Goal: Task Accomplishment & Management: Manage account settings

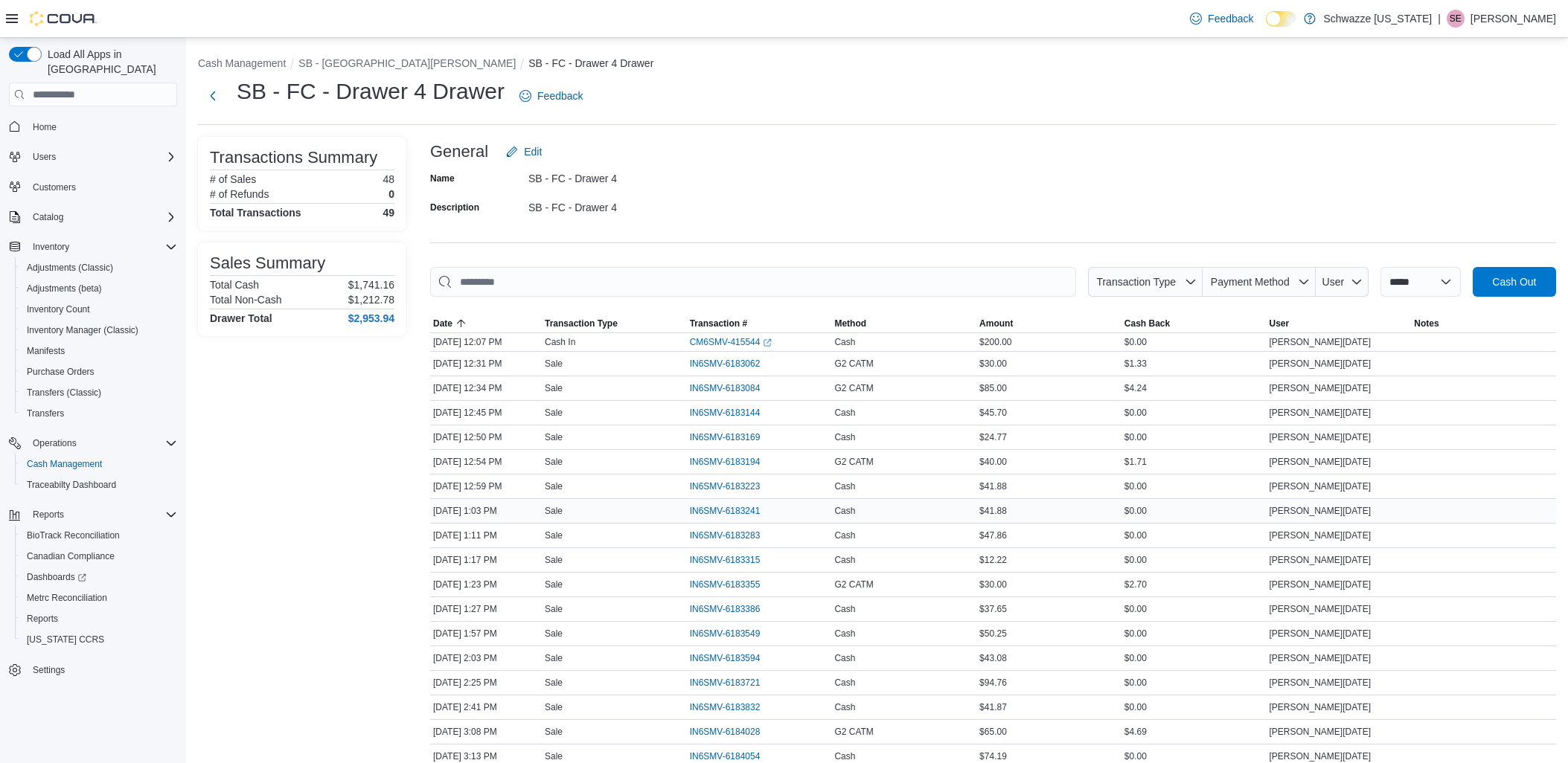
scroll to position [269, 0]
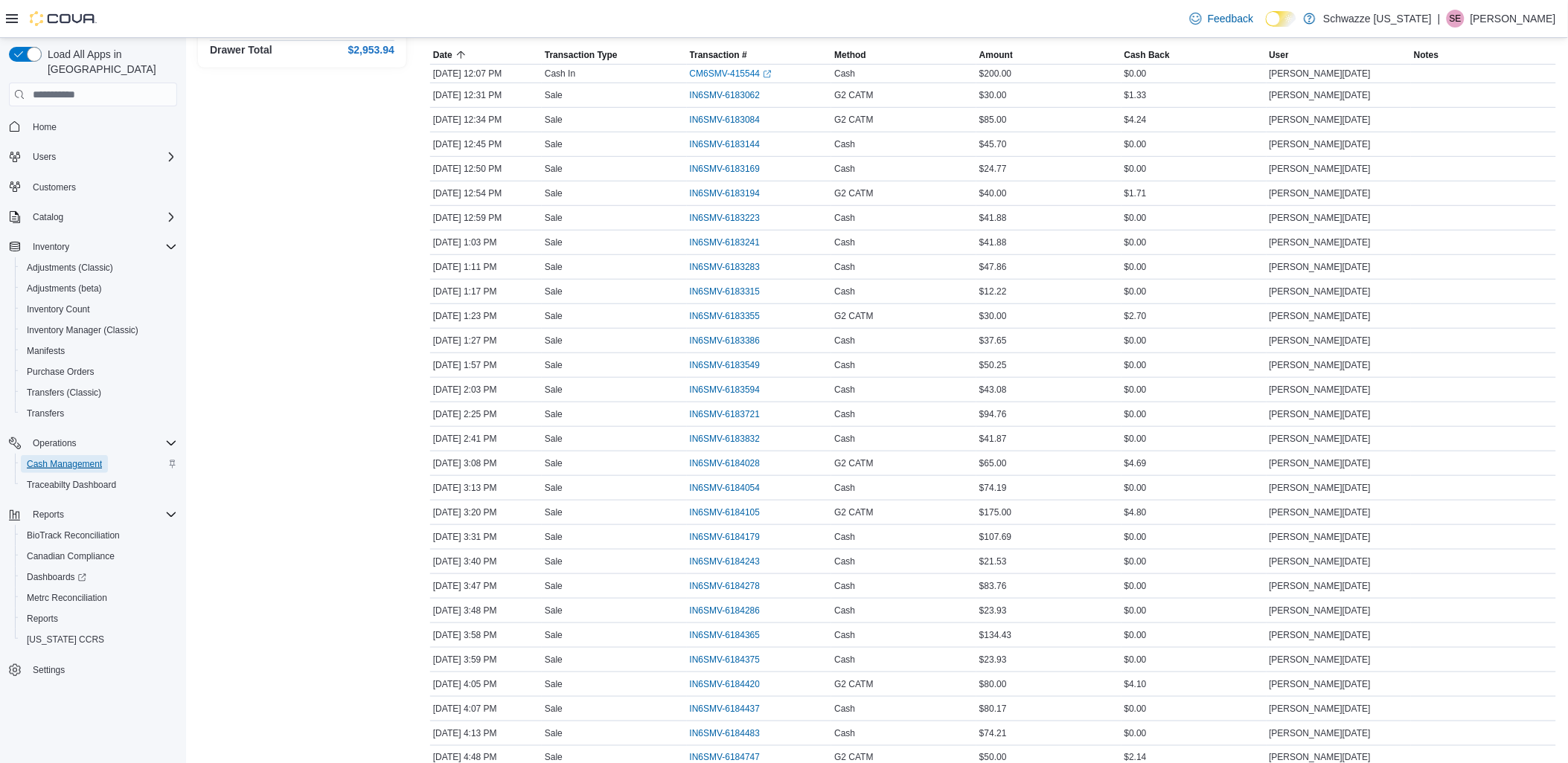
click at [99, 458] on span "Cash Management" at bounding box center [64, 464] width 75 height 12
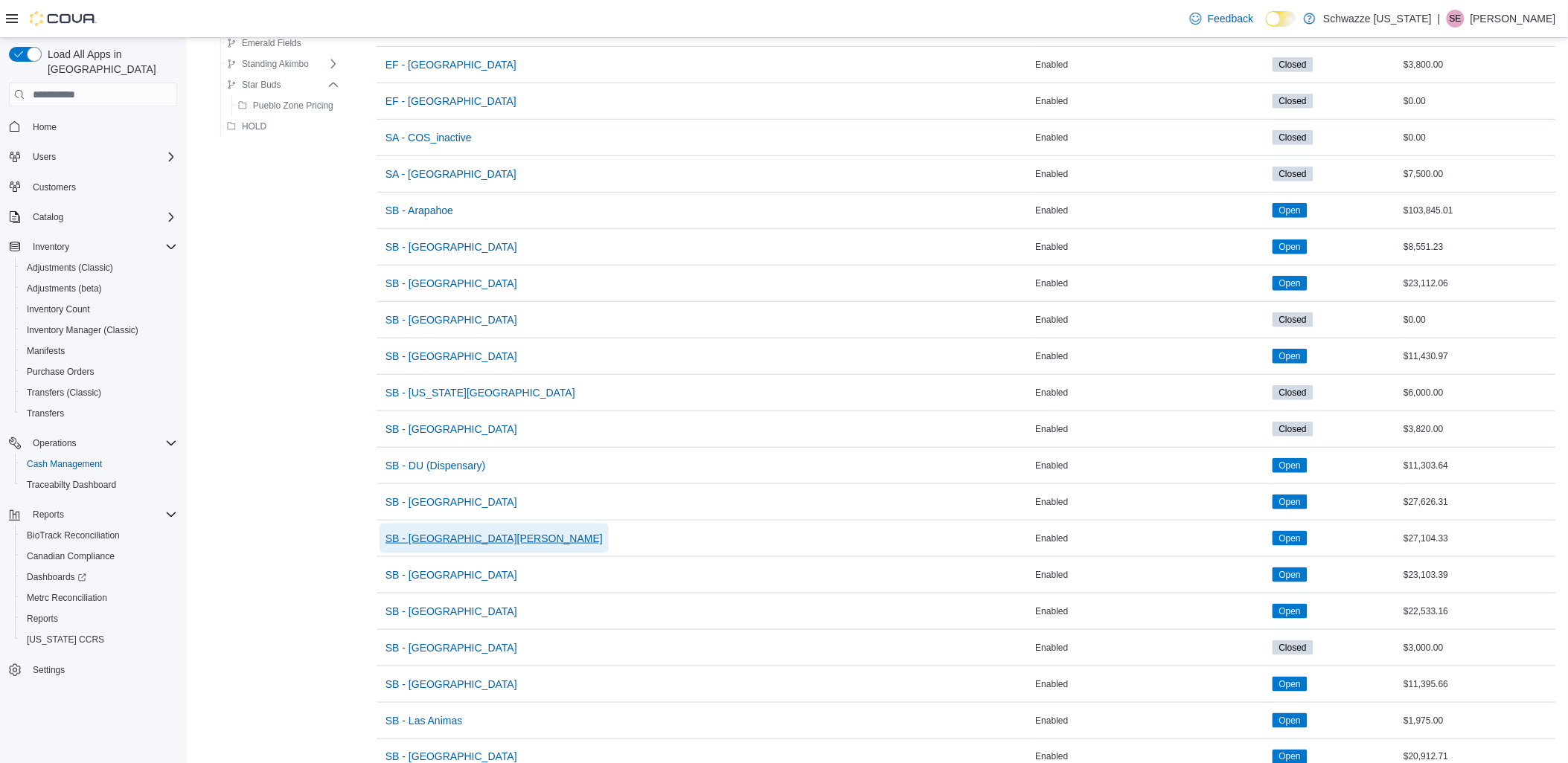
click at [439, 543] on span "SB - [GEOGRAPHIC_DATA][PERSON_NAME]" at bounding box center [494, 539] width 218 height 15
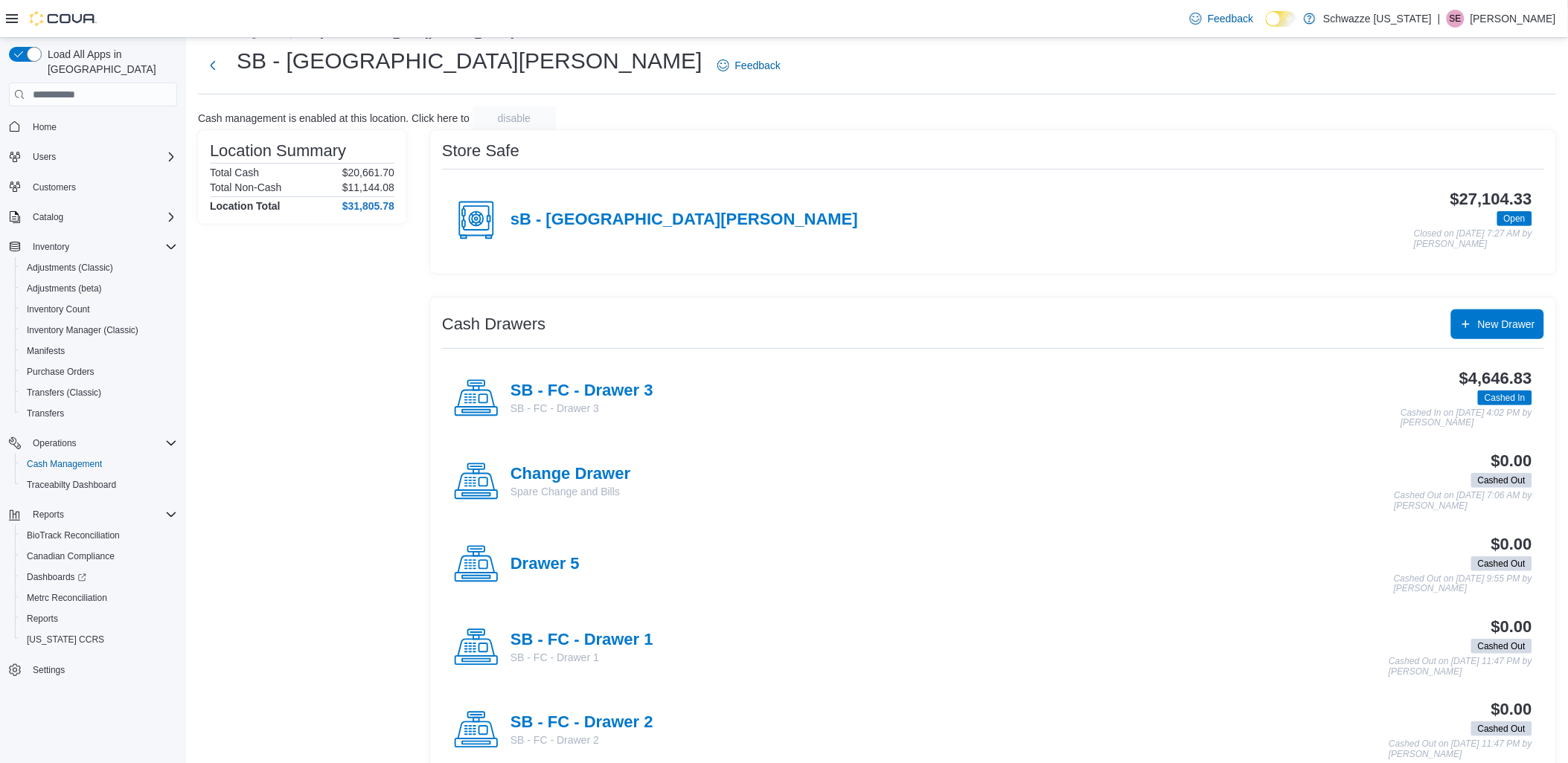
scroll to position [83, 0]
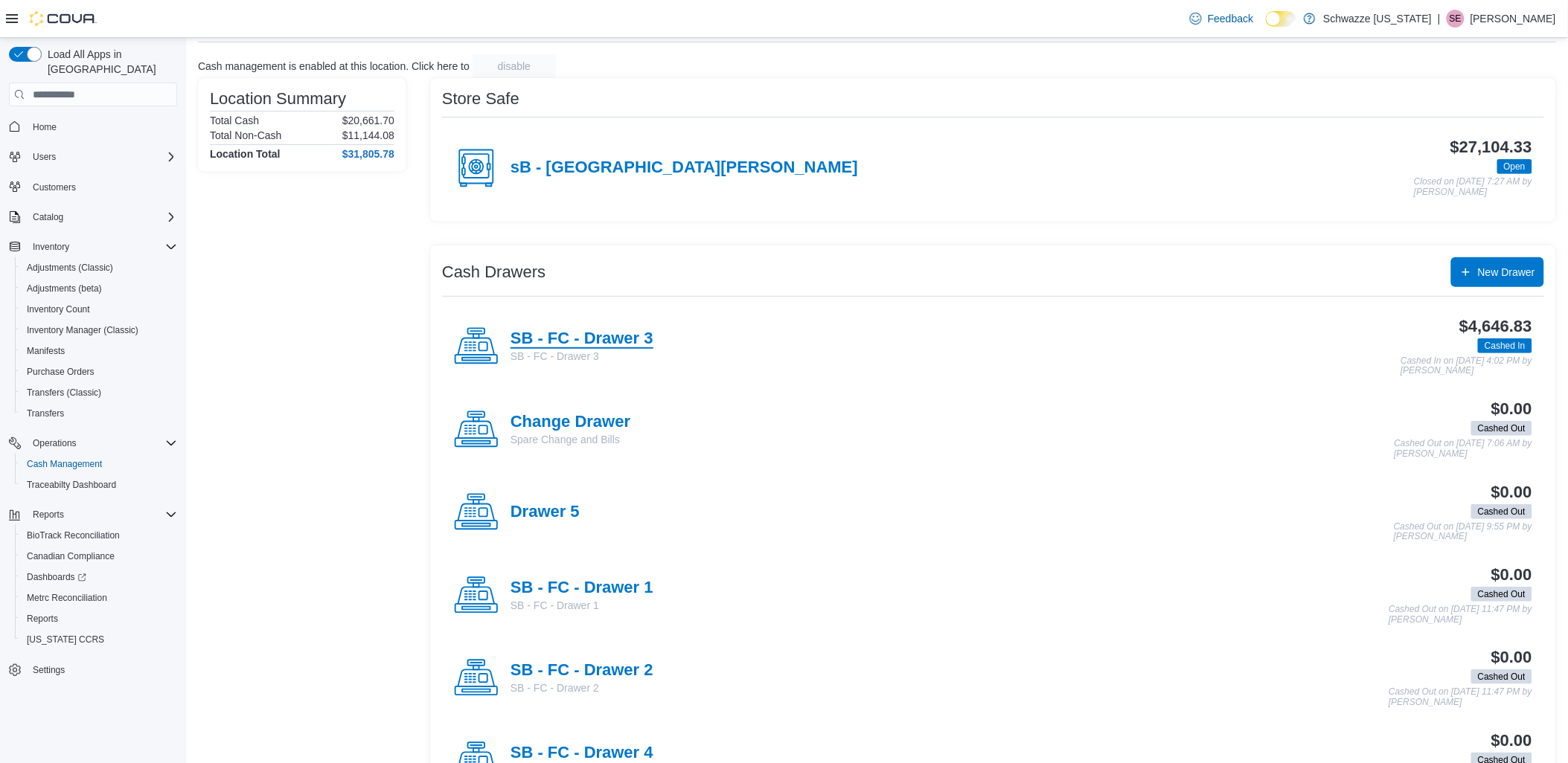
click at [601, 337] on h4 "SB - FC - Drawer 3" at bounding box center [582, 339] width 143 height 19
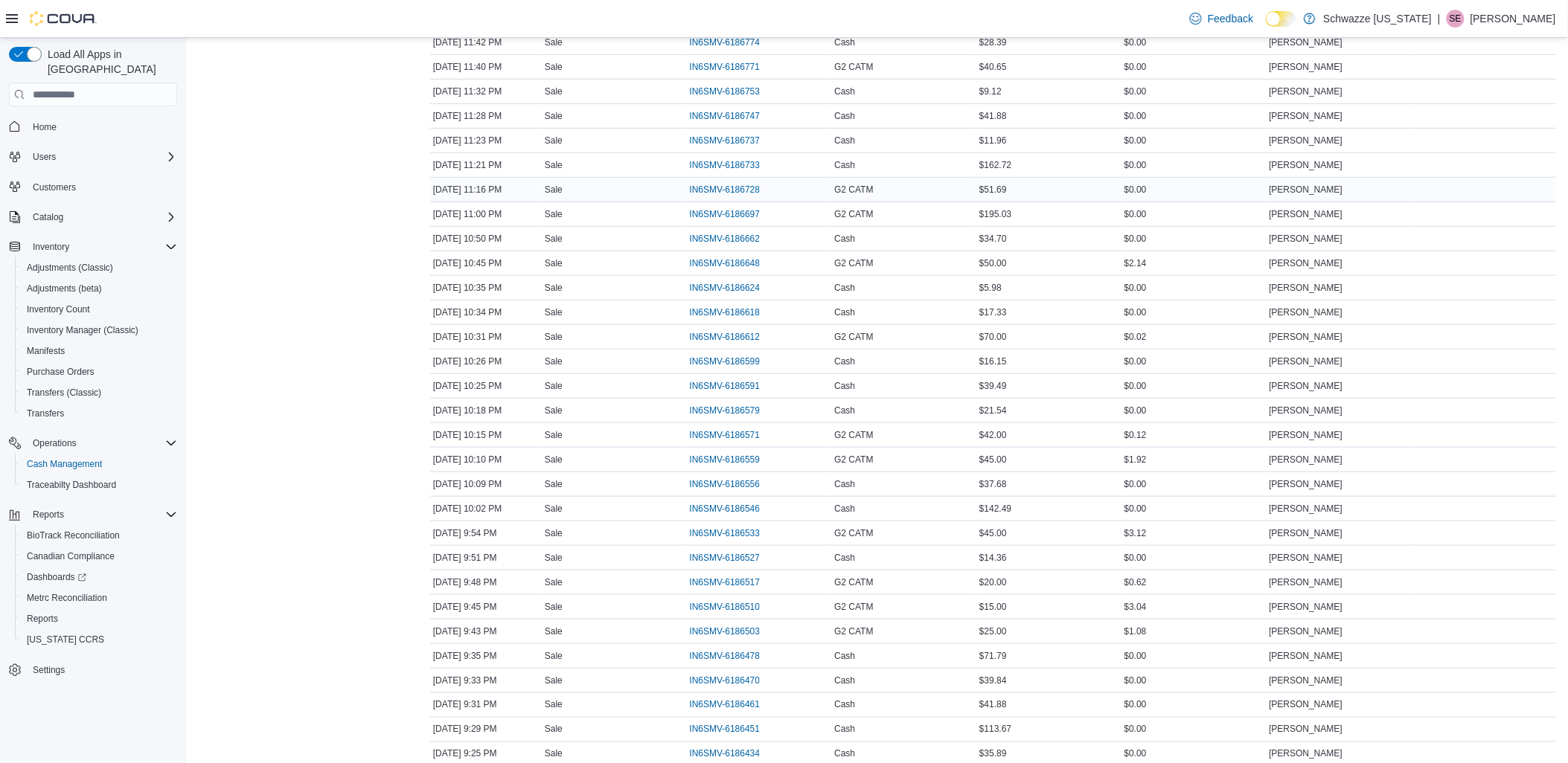
scroll to position [165, 0]
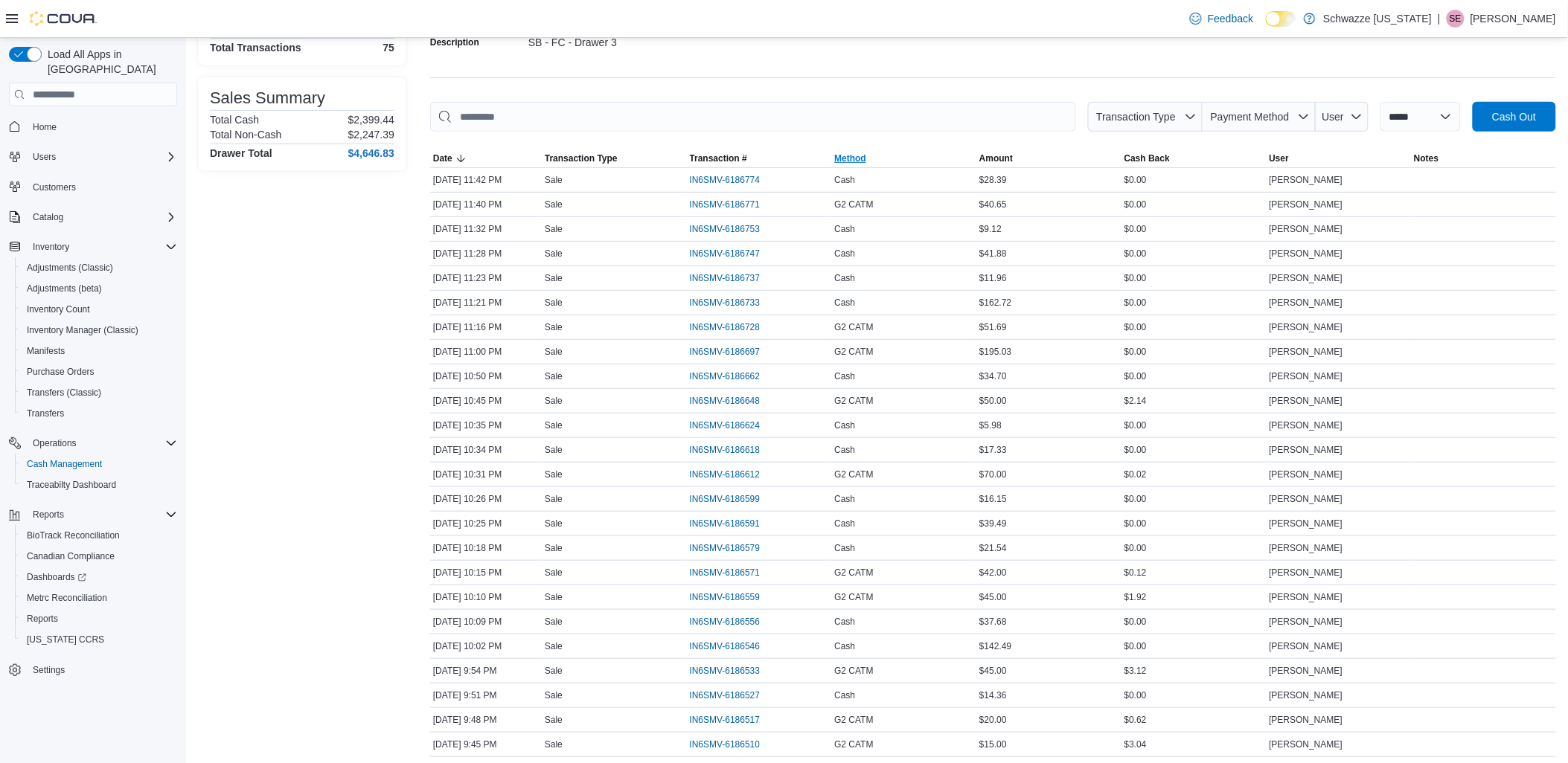
click at [851, 157] on span "Method" at bounding box center [850, 158] width 32 height 12
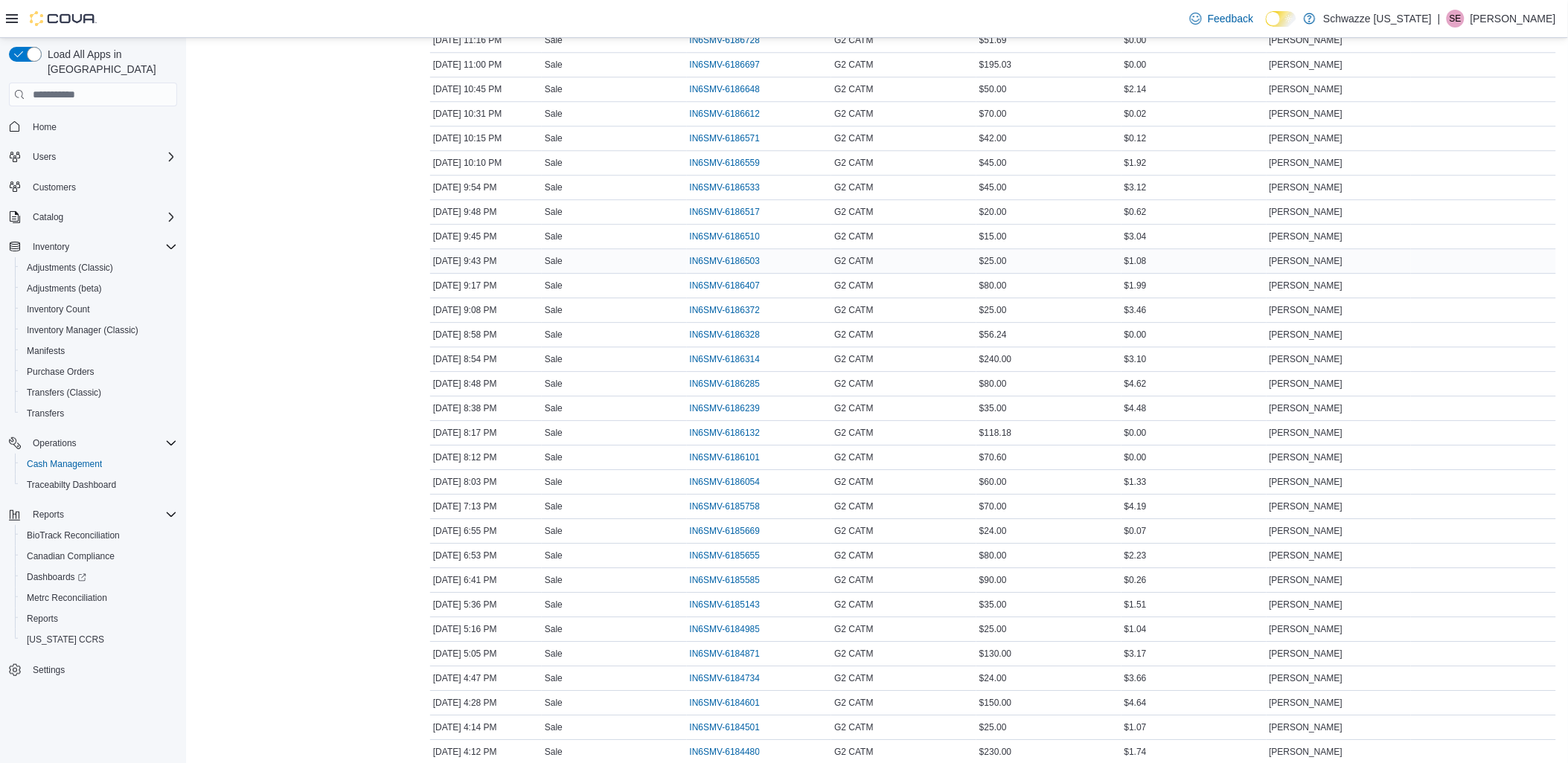
scroll to position [1321, 0]
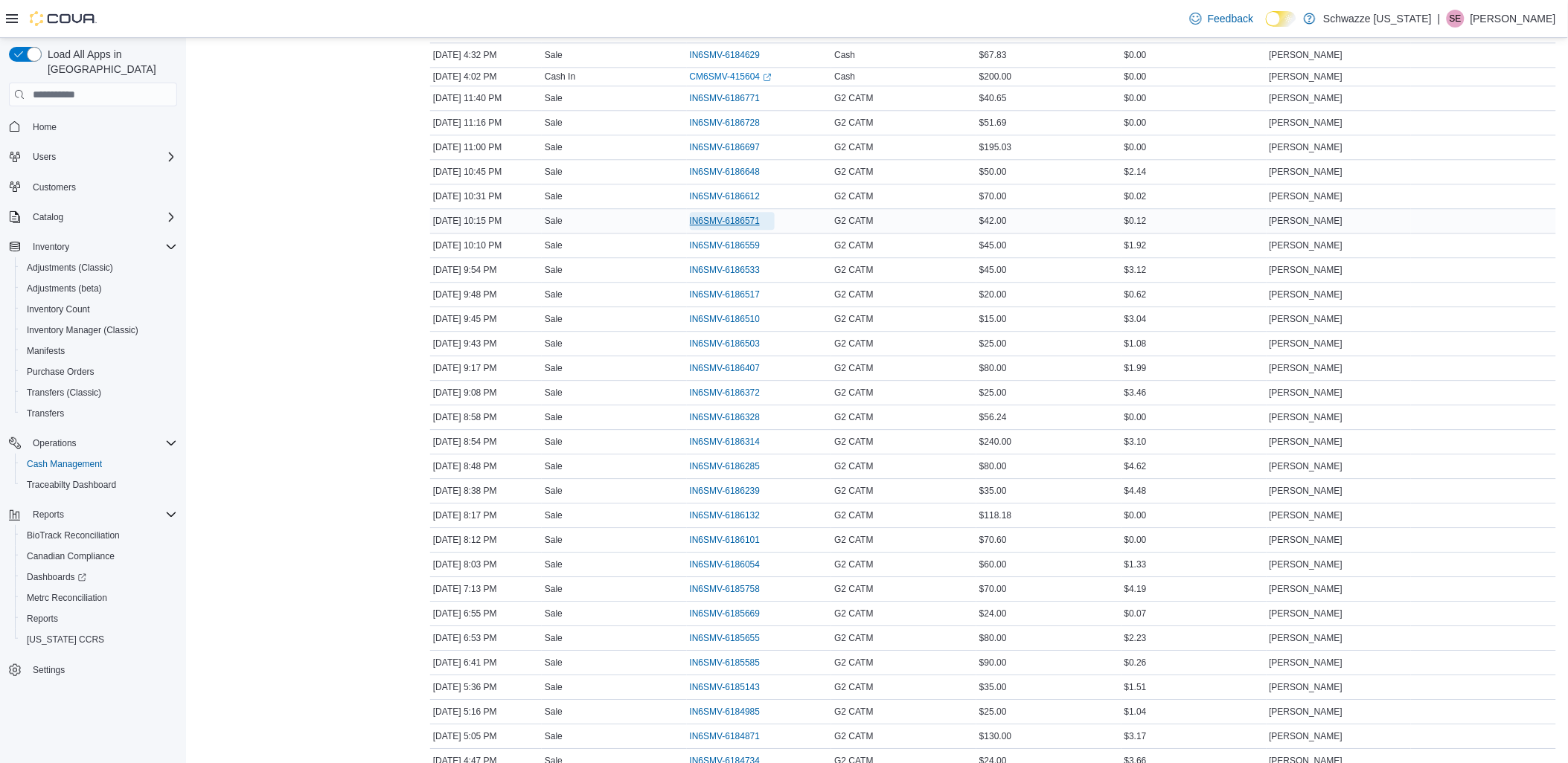
click at [730, 221] on span "IN6SMV-6186571" at bounding box center [725, 221] width 71 height 12
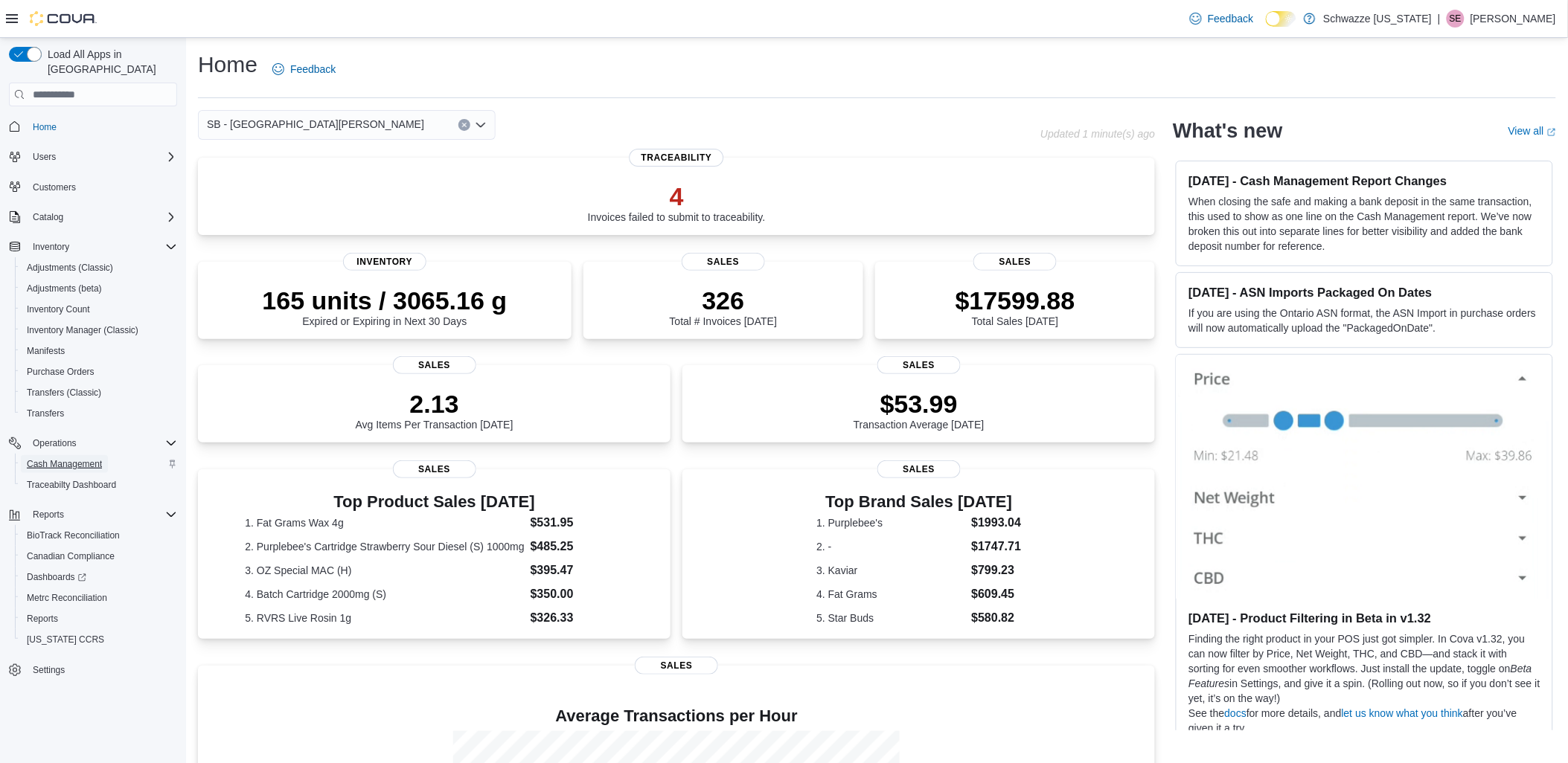
click at [65, 458] on span "Cash Management" at bounding box center [64, 464] width 75 height 12
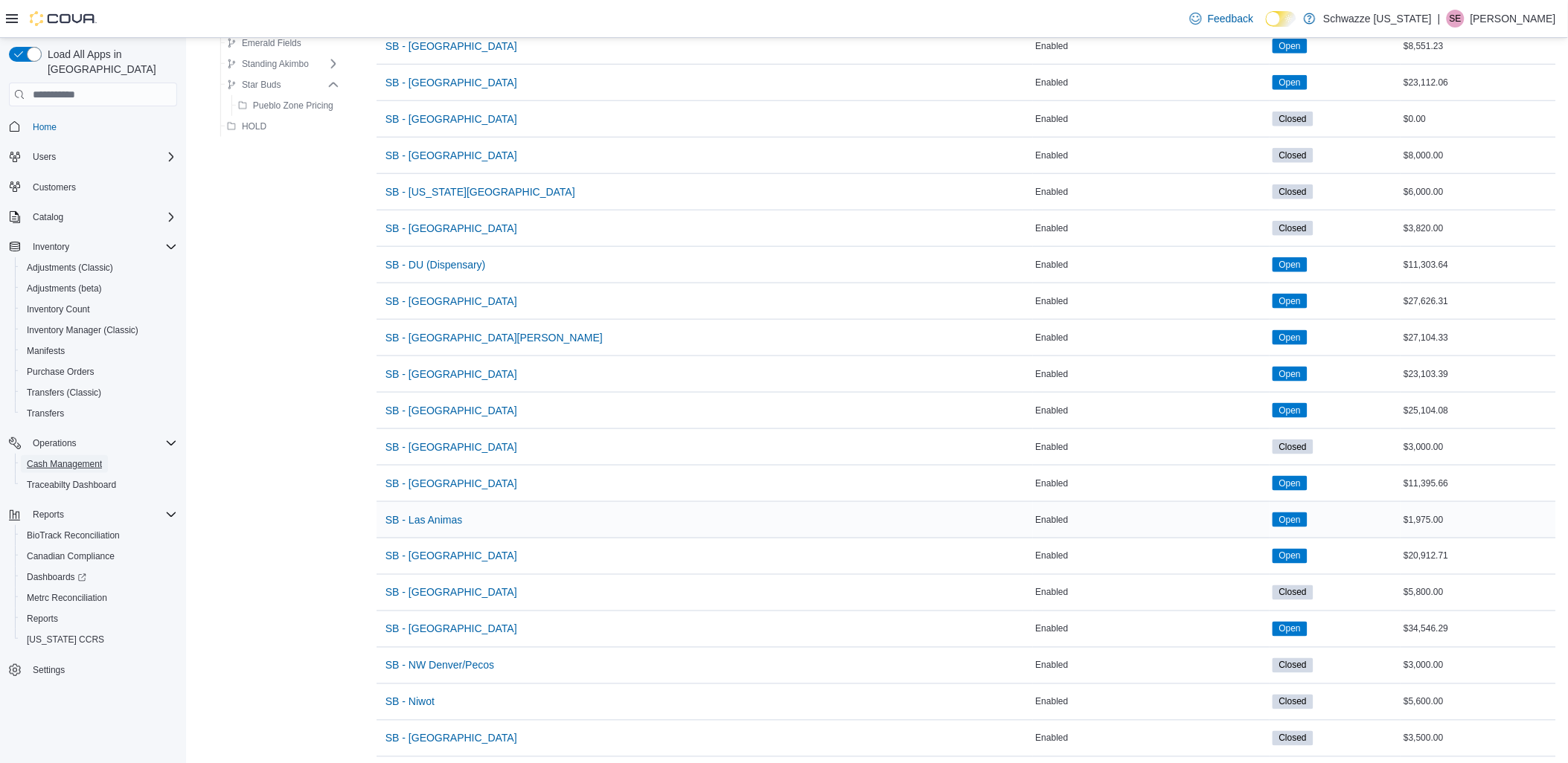
scroll to position [496, 0]
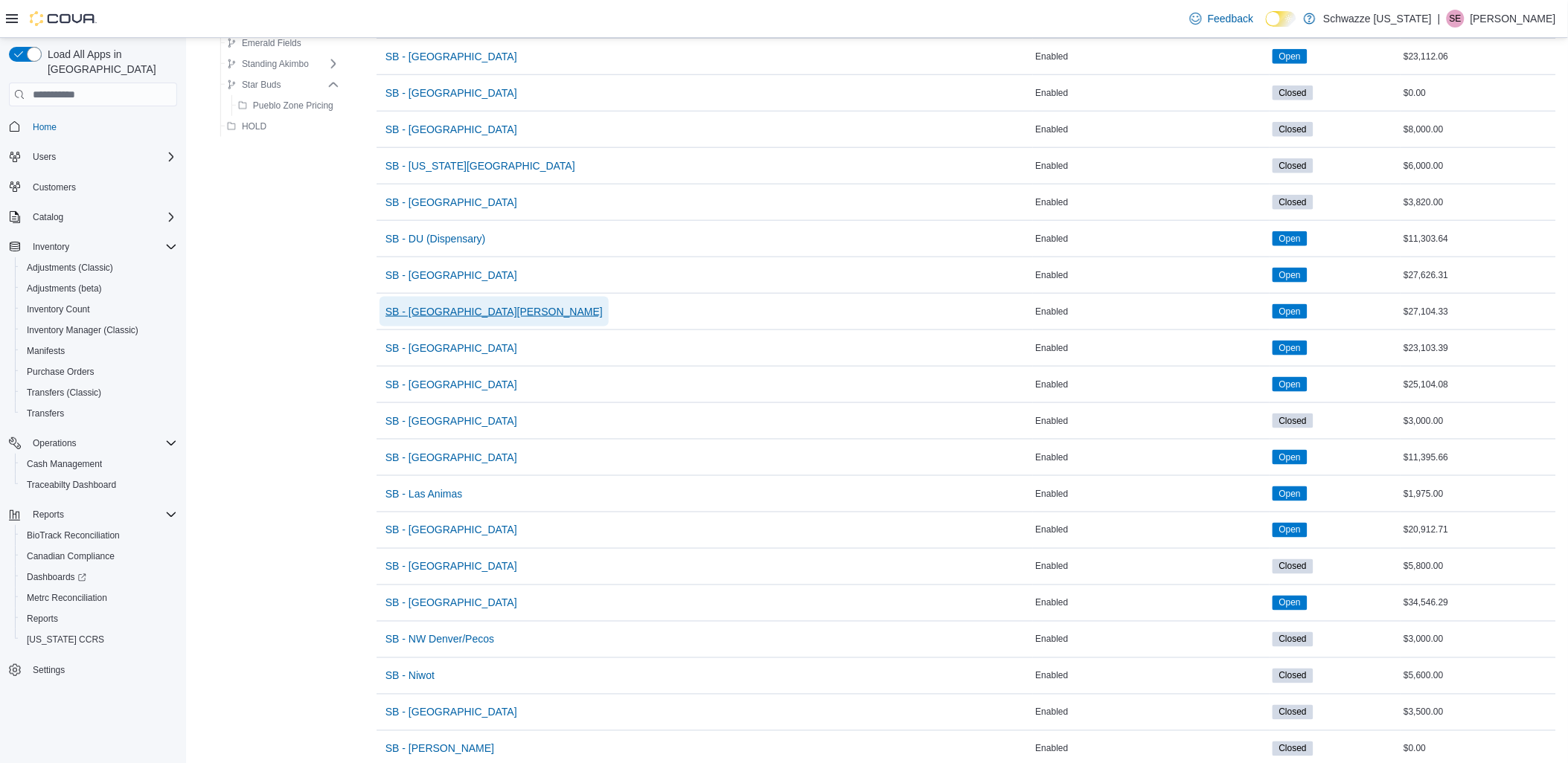
click at [451, 310] on span "SB - [GEOGRAPHIC_DATA][PERSON_NAME]" at bounding box center [494, 311] width 218 height 15
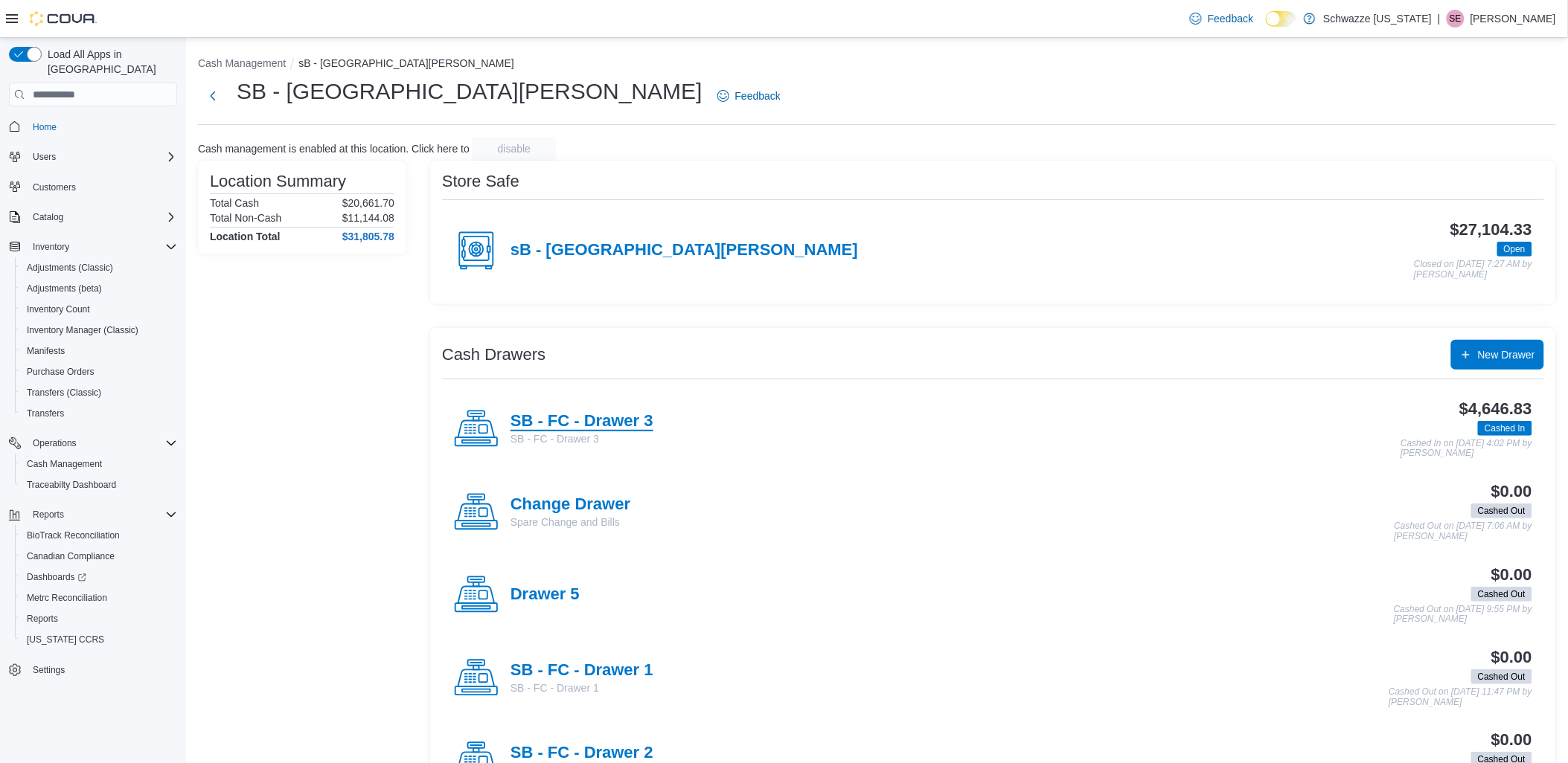
click at [599, 429] on h4 "SB - FC - Drawer 3" at bounding box center [582, 422] width 143 height 19
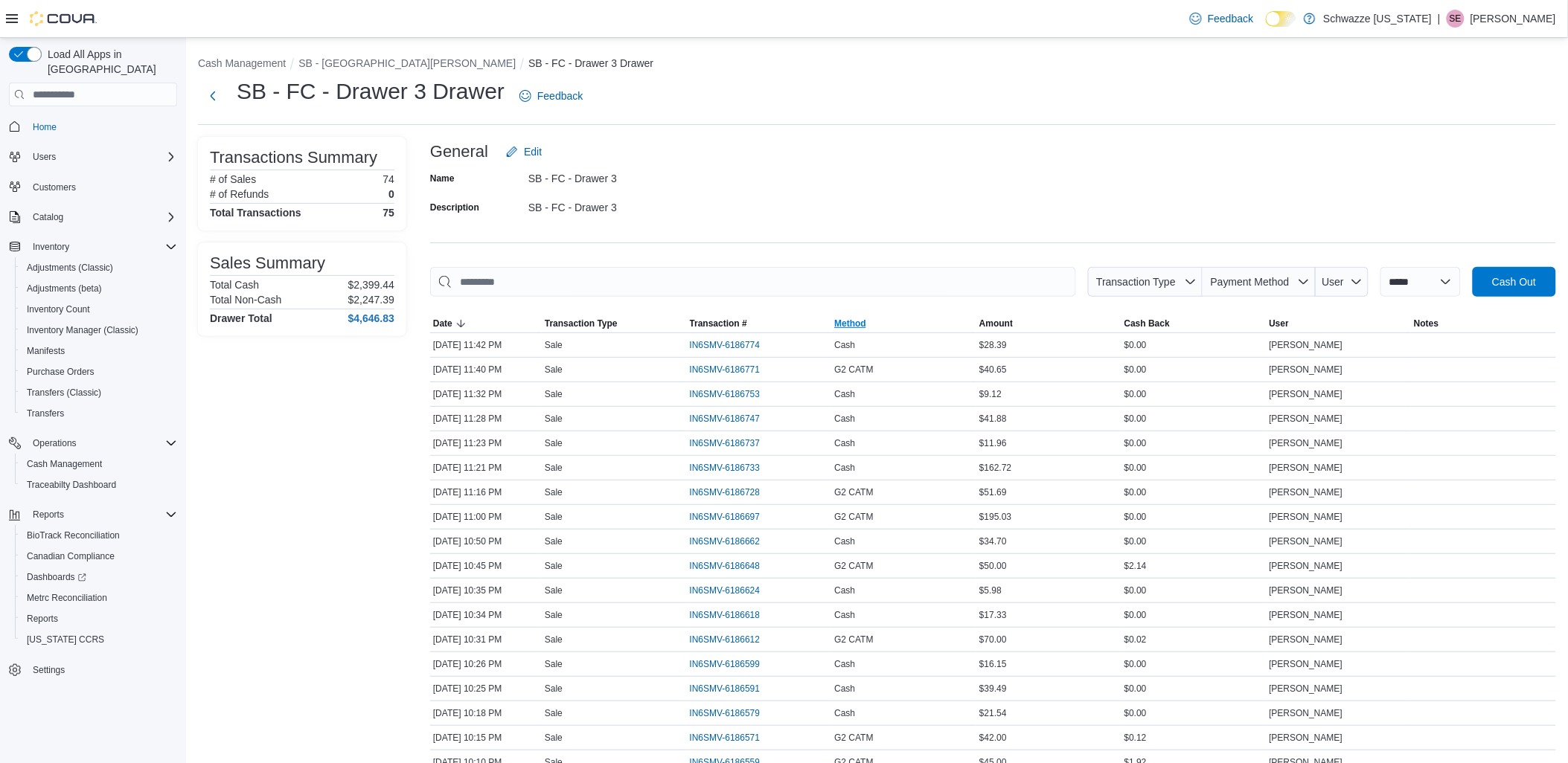
click at [858, 320] on span "Method" at bounding box center [850, 323] width 32 height 12
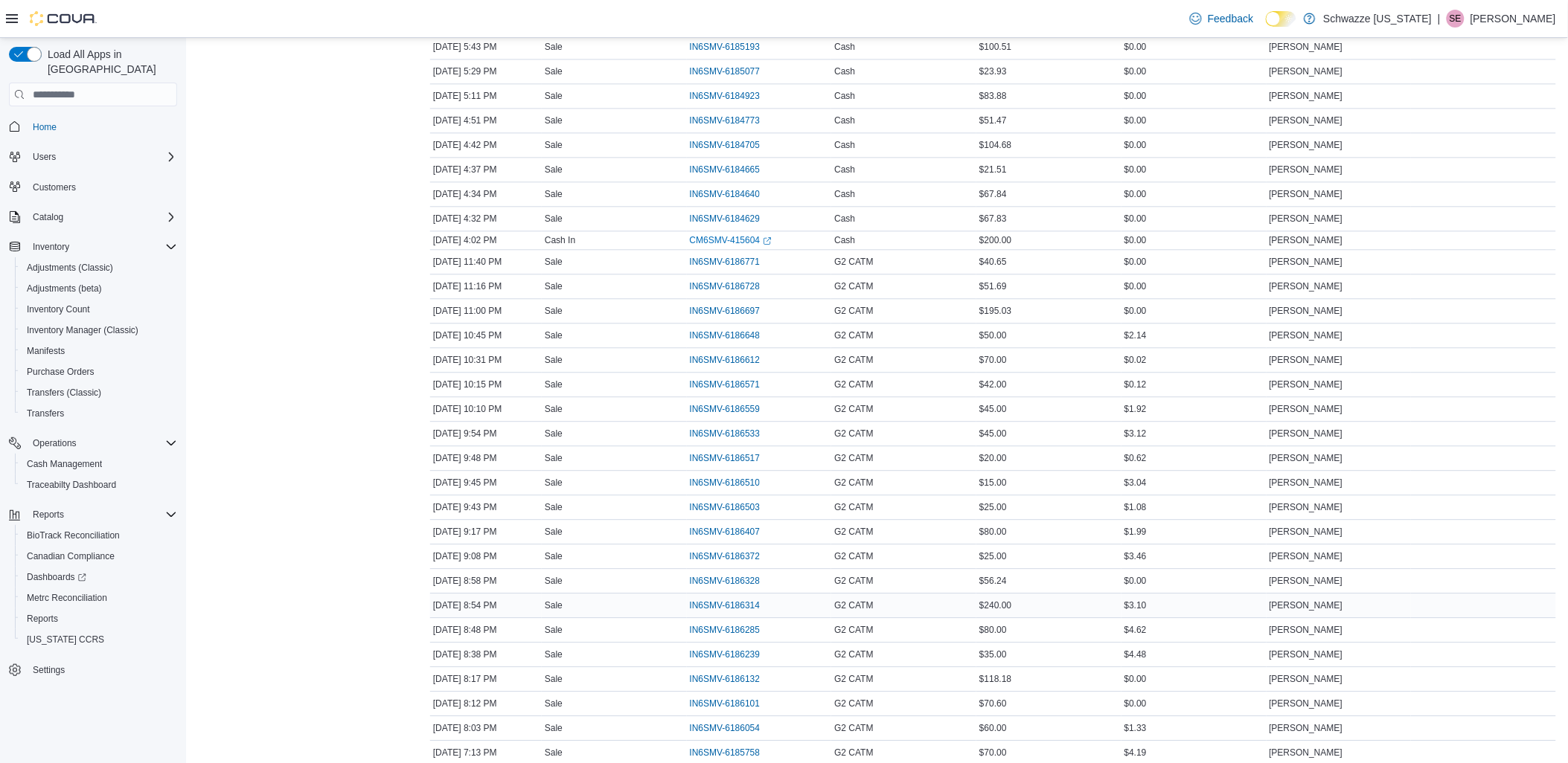
scroll to position [1322, 0]
click at [739, 224] on span "IN6SMV-6186571" at bounding box center [725, 220] width 71 height 12
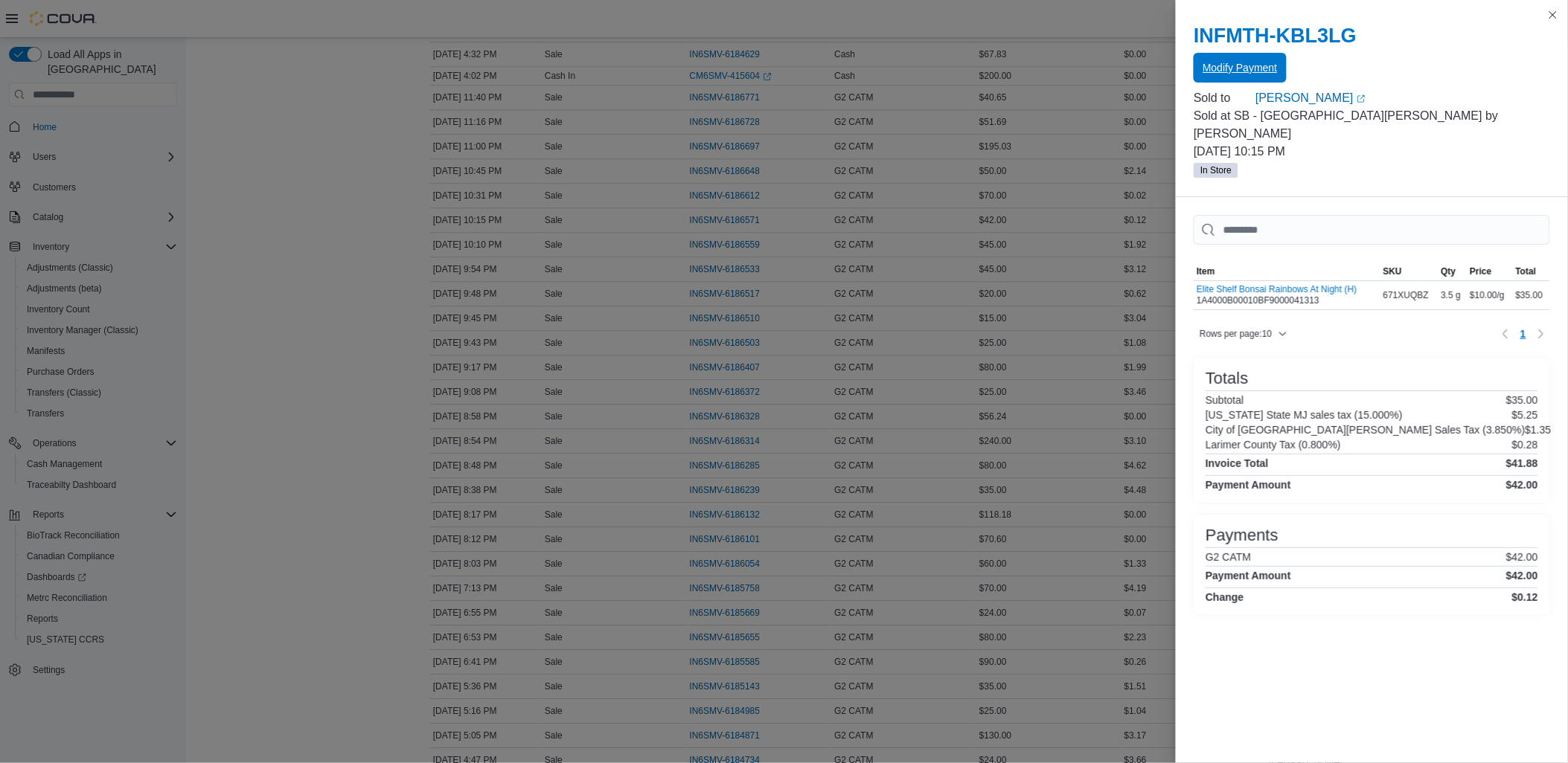
click at [1221, 76] on span "Modify Payment" at bounding box center [1240, 68] width 74 height 30
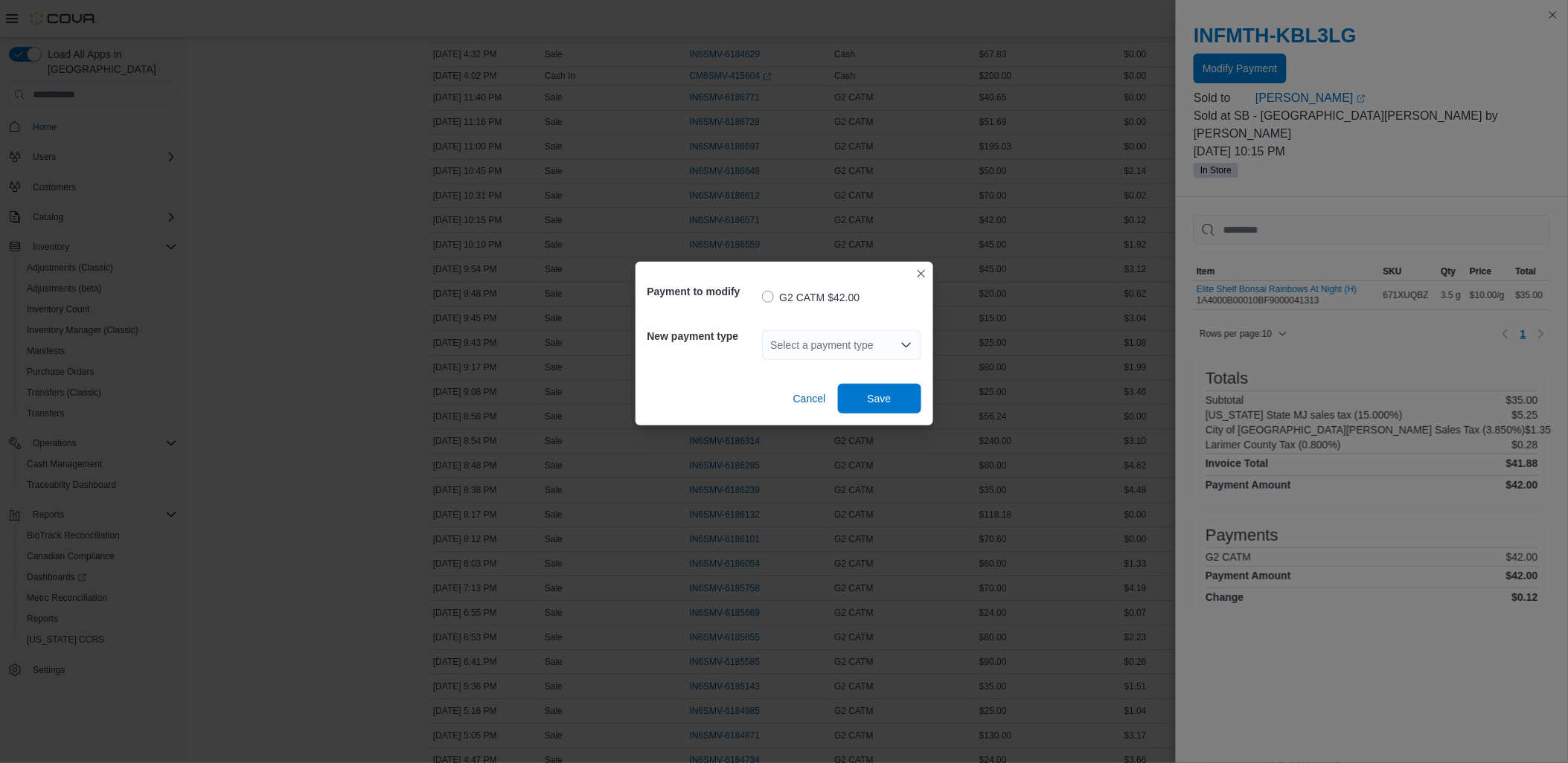
click at [884, 342] on div "Select a payment type" at bounding box center [842, 345] width 159 height 30
click at [854, 388] on span "G2 CATM" at bounding box center [851, 392] width 123 height 15
click at [887, 398] on span "Save" at bounding box center [880, 397] width 24 height 15
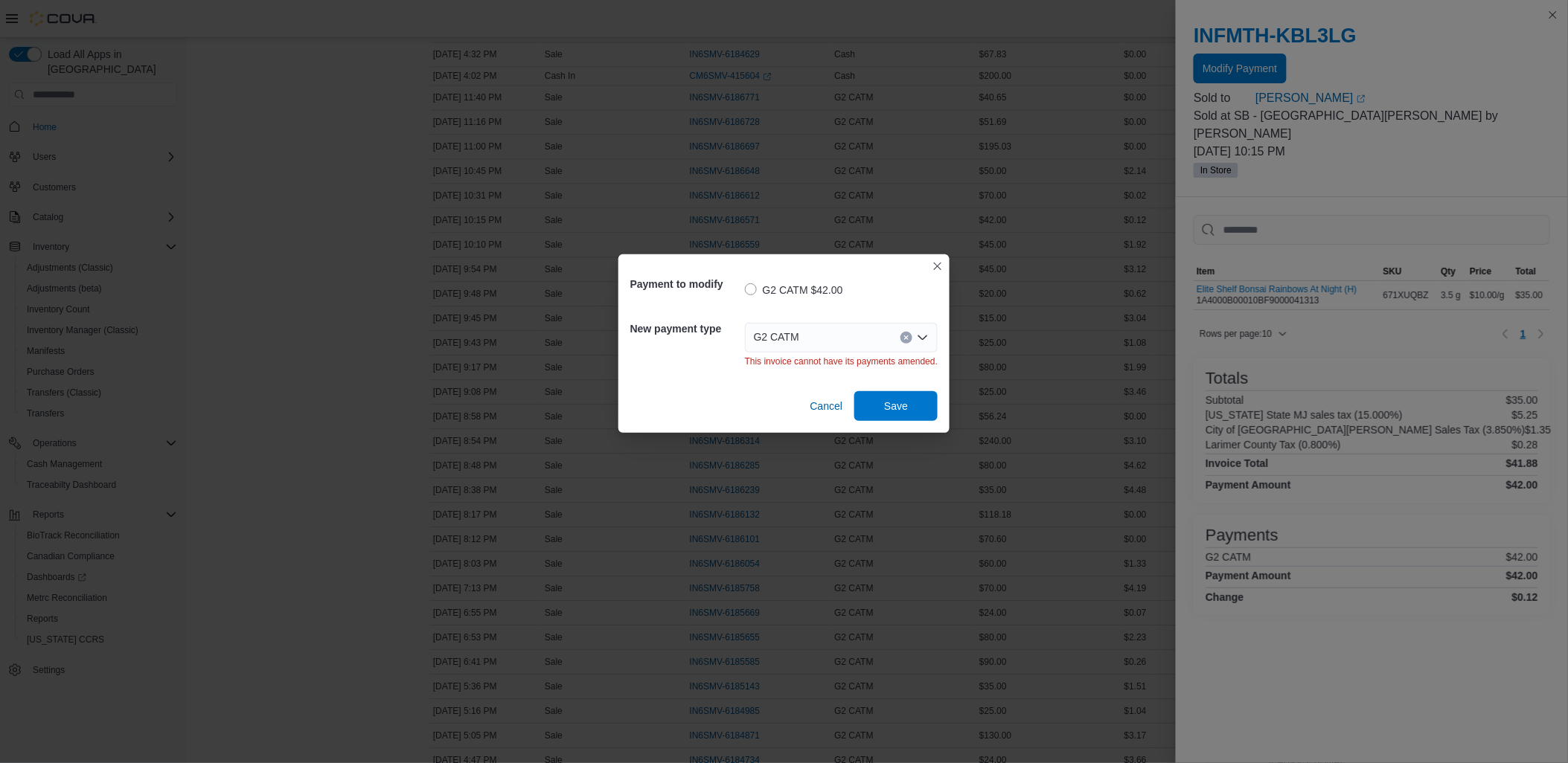
scroll to position [0, 0]
click at [899, 403] on span "Save" at bounding box center [896, 405] width 24 height 15
click at [933, 264] on button "Closes this modal window" at bounding box center [937, 265] width 18 height 18
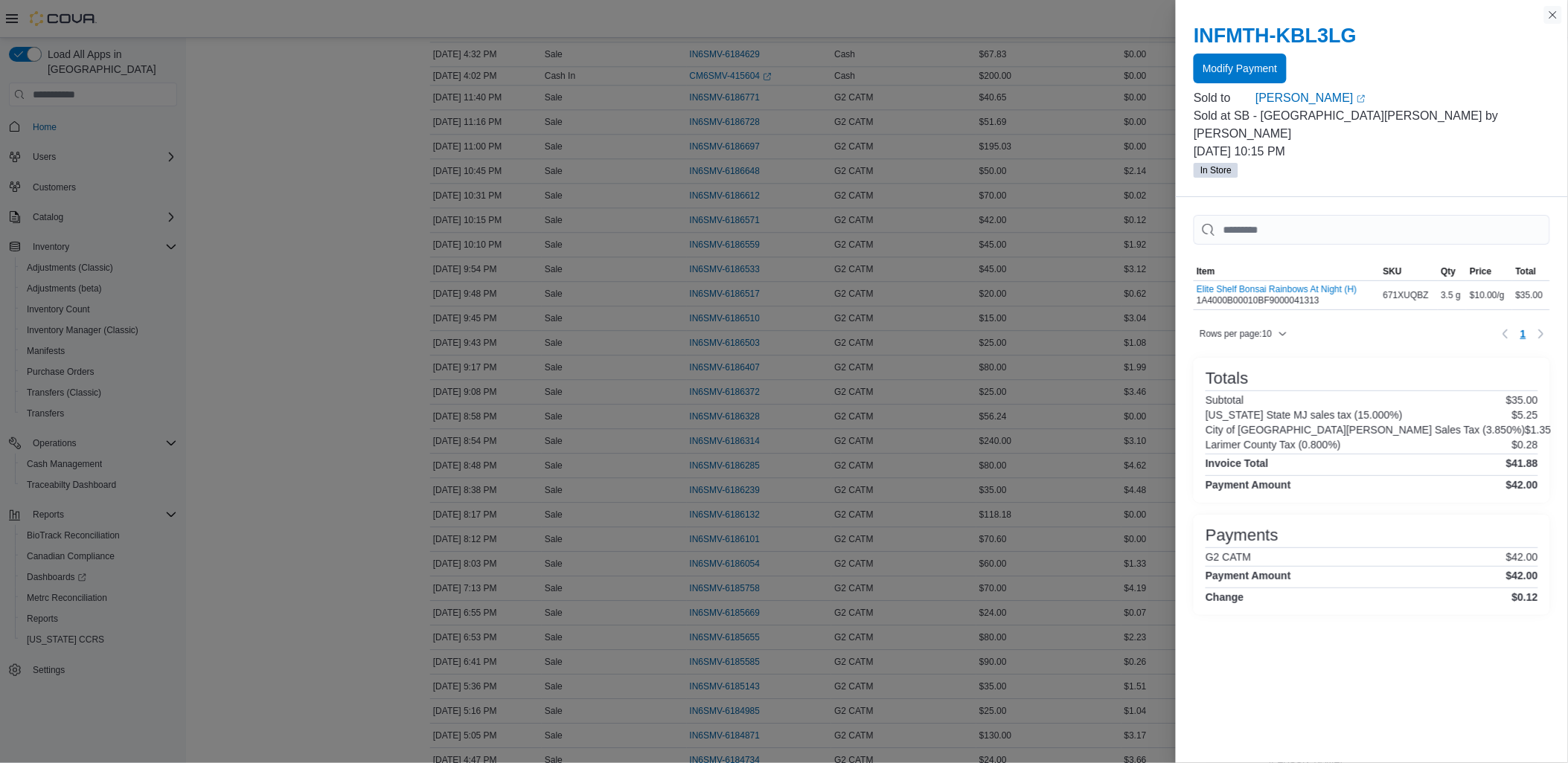
drag, startPoint x: 1547, startPoint y: 16, endPoint x: 1535, endPoint y: 27, distance: 16.3
click at [1547, 15] on button "Close this dialog" at bounding box center [1553, 15] width 18 height 18
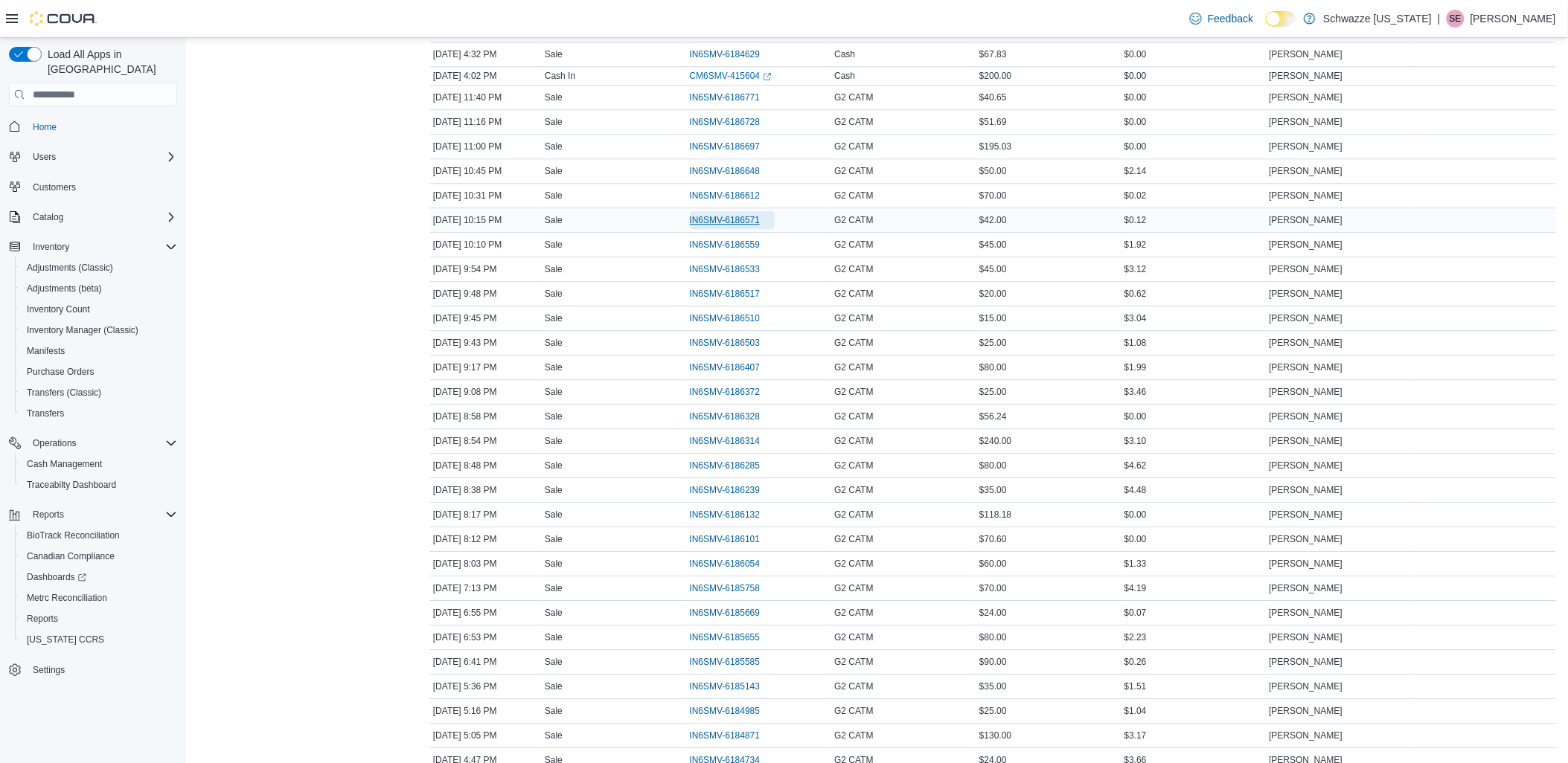
click at [740, 224] on span "IN6SMV-6186571" at bounding box center [725, 220] width 71 height 12
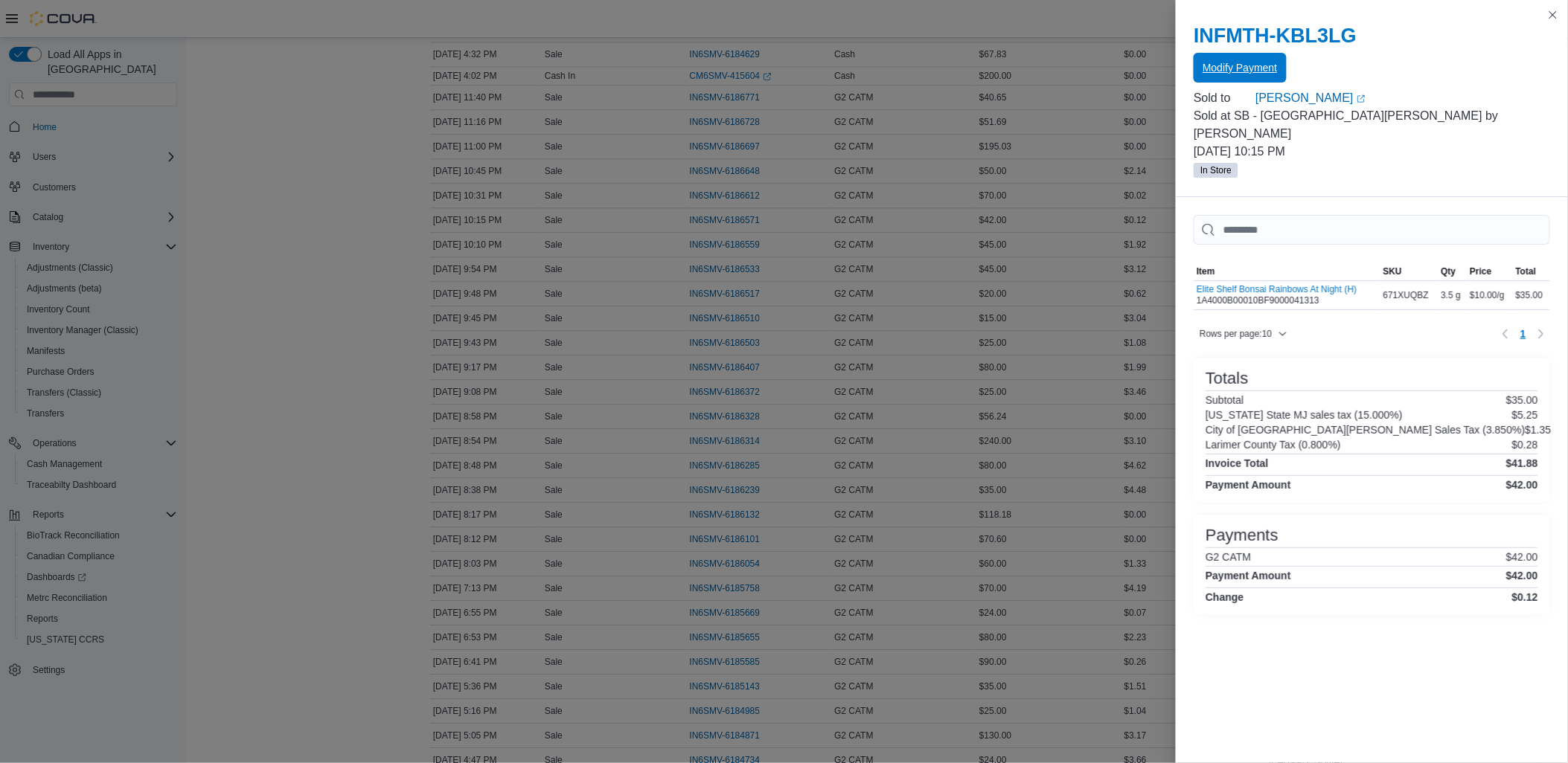
click at [1244, 62] on span "Modify Payment" at bounding box center [1240, 67] width 74 height 15
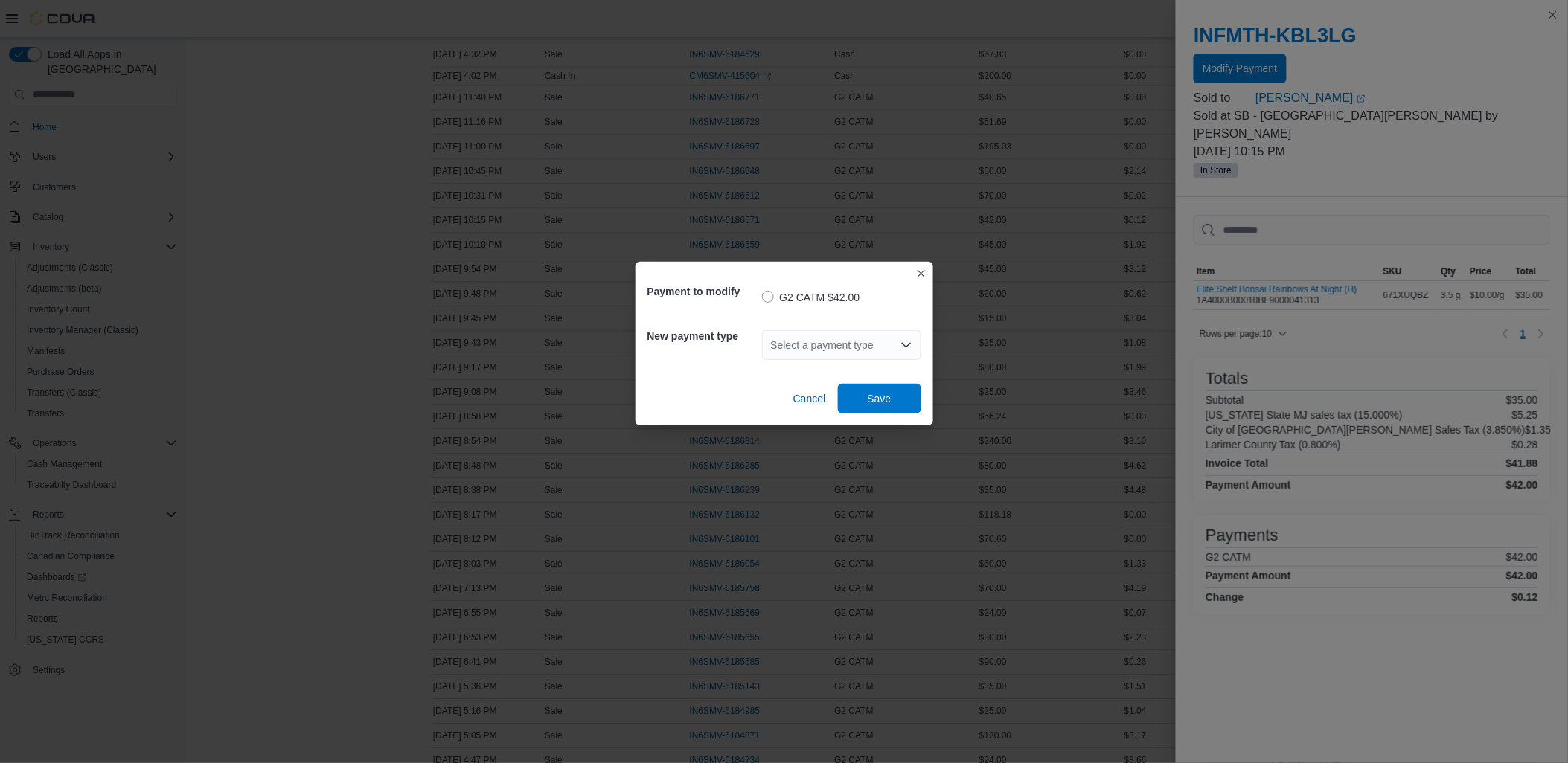
click at [844, 351] on div "Select a payment type" at bounding box center [842, 345] width 159 height 30
click at [836, 369] on span "Cash" at bounding box center [851, 371] width 123 height 15
click at [892, 393] on span "Save" at bounding box center [880, 398] width 65 height 30
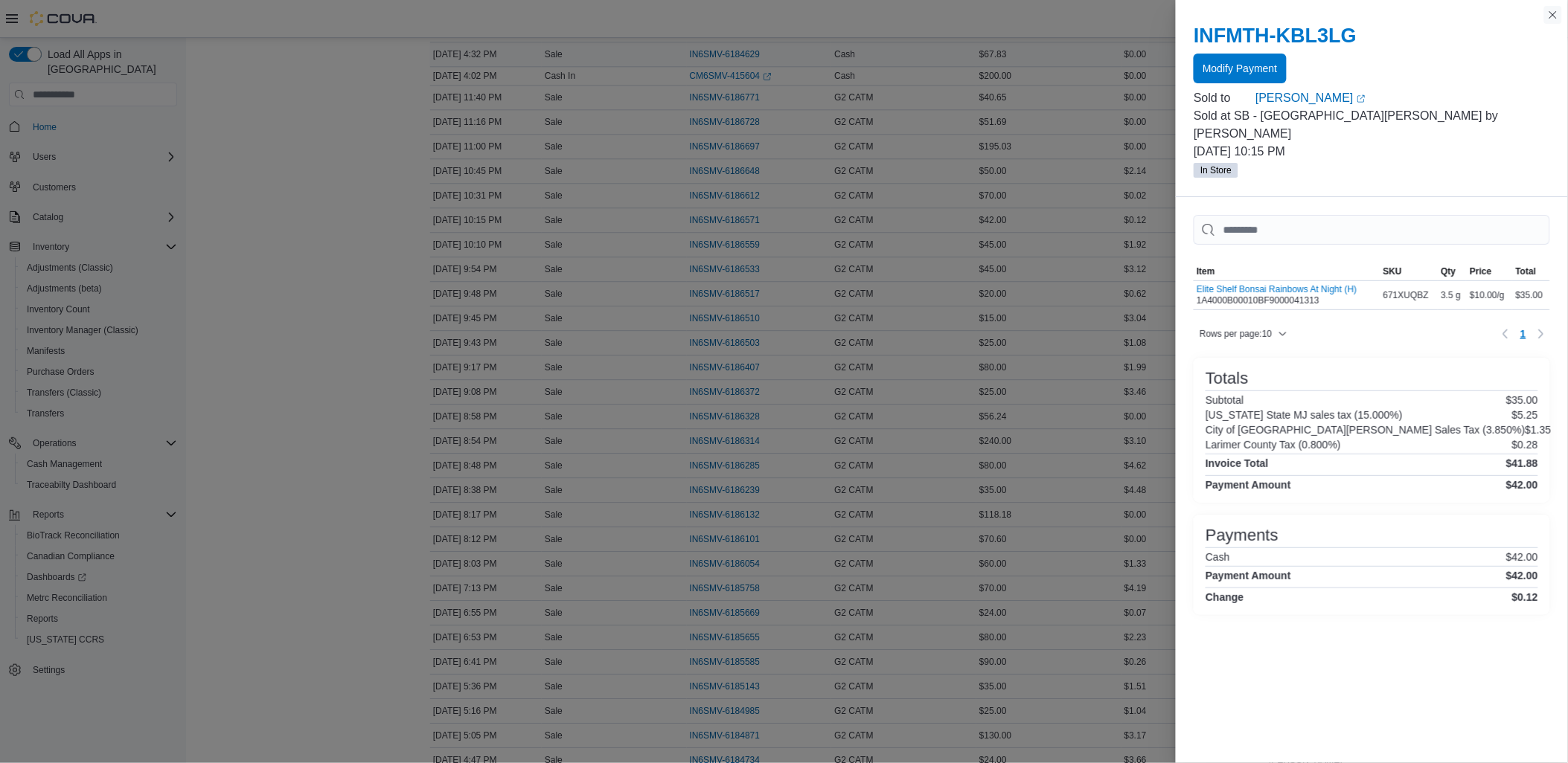
drag, startPoint x: 1550, startPoint y: 15, endPoint x: 1480, endPoint y: 58, distance: 82.2
click at [1549, 16] on button "Close this dialog" at bounding box center [1553, 15] width 18 height 18
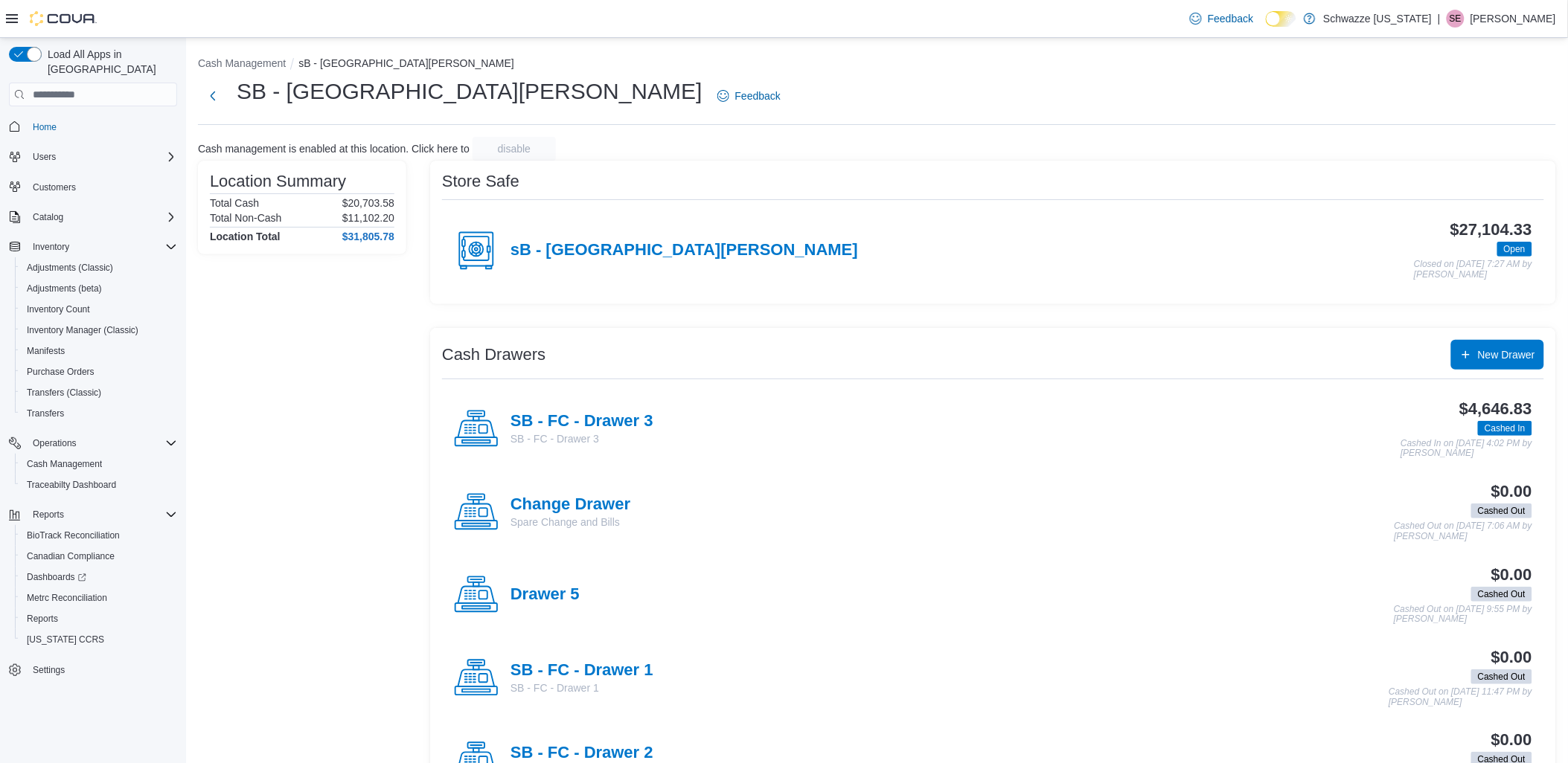
click at [583, 237] on div "sB - [GEOGRAPHIC_DATA][PERSON_NAME]" at bounding box center [656, 250] width 404 height 44
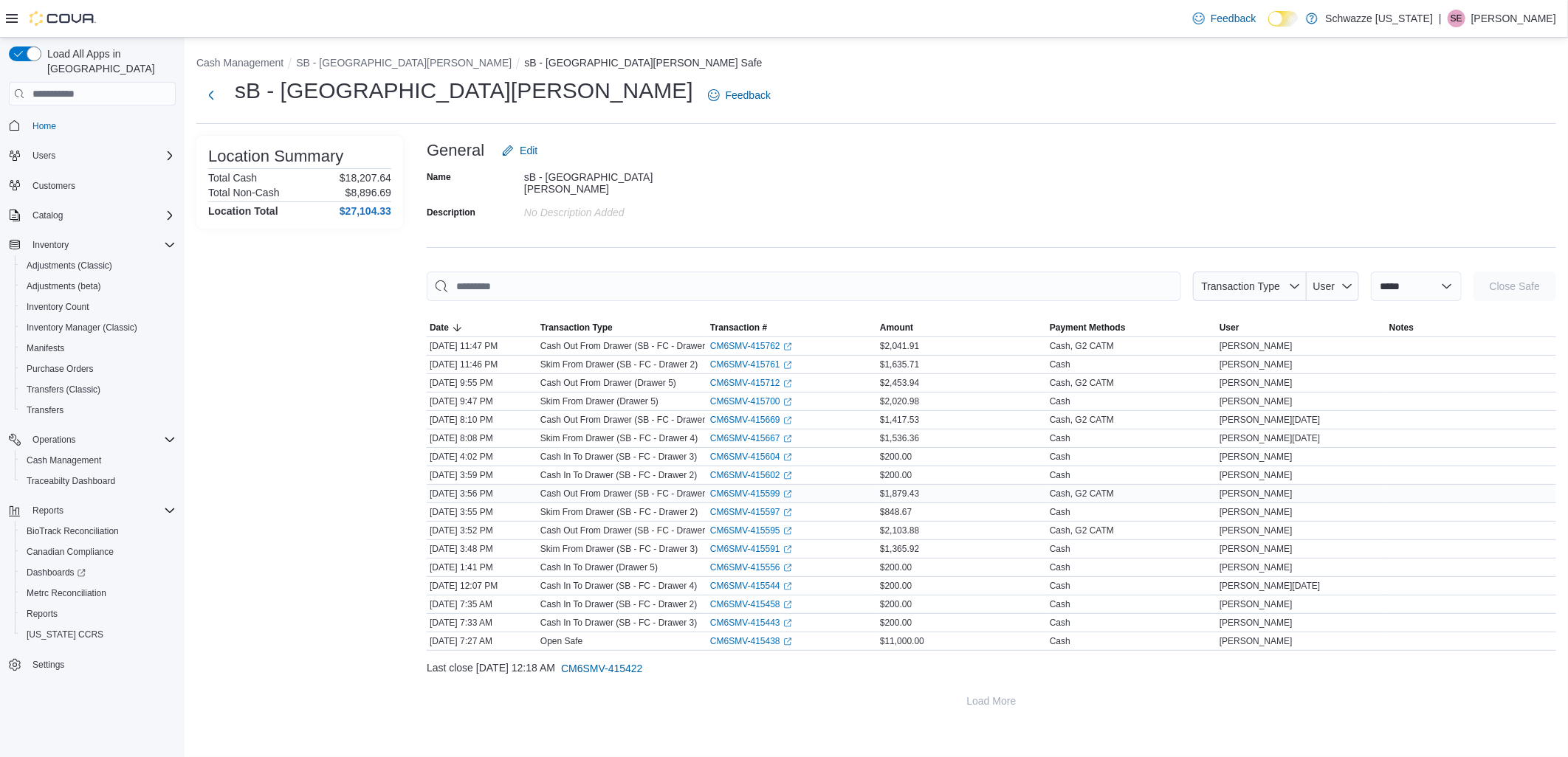
drag, startPoint x: 902, startPoint y: 480, endPoint x: 867, endPoint y: 481, distance: 35.0
click at [890, 488] on span "$1,879.43" at bounding box center [899, 493] width 39 height 12
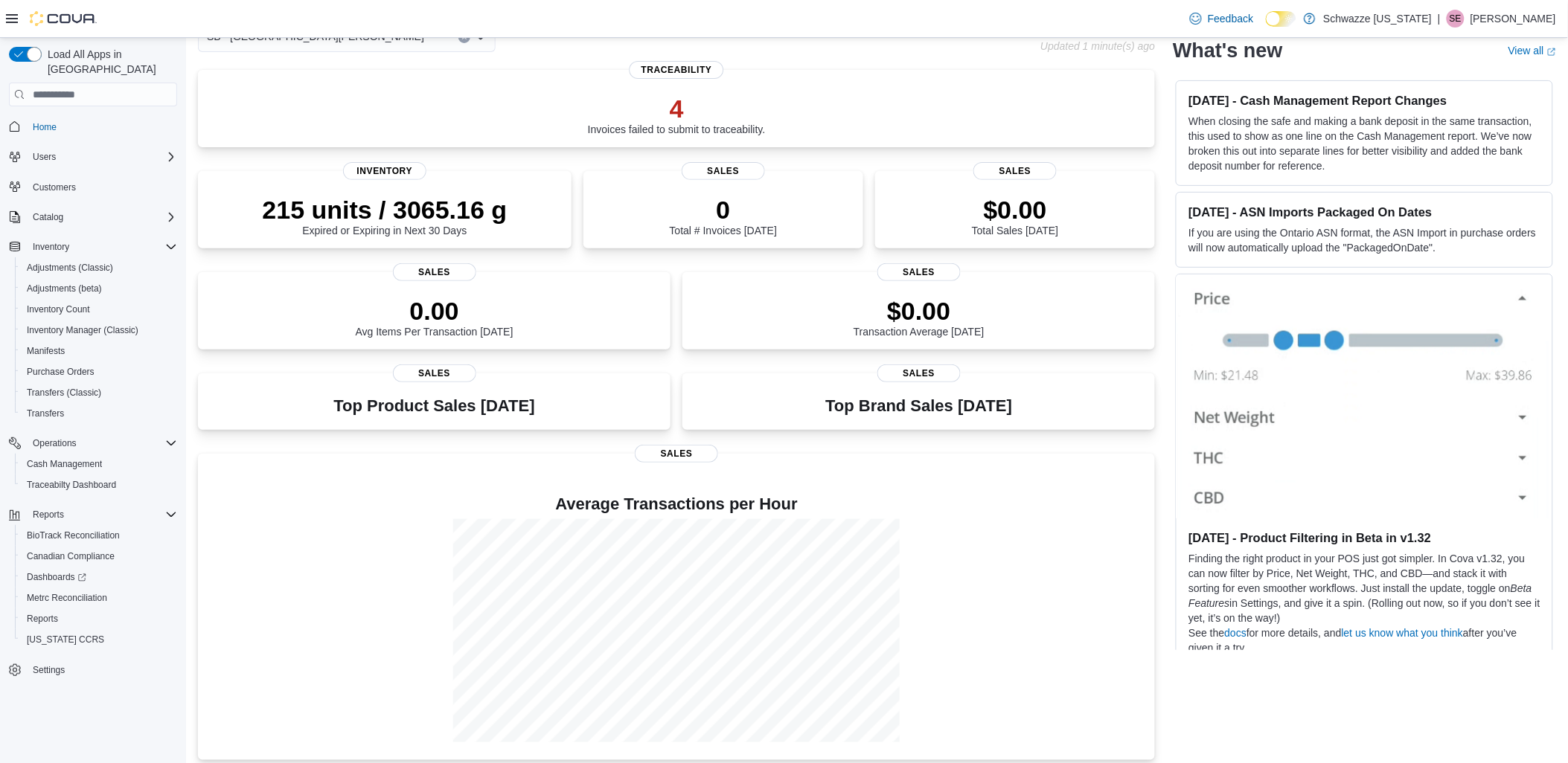
scroll to position [95, 0]
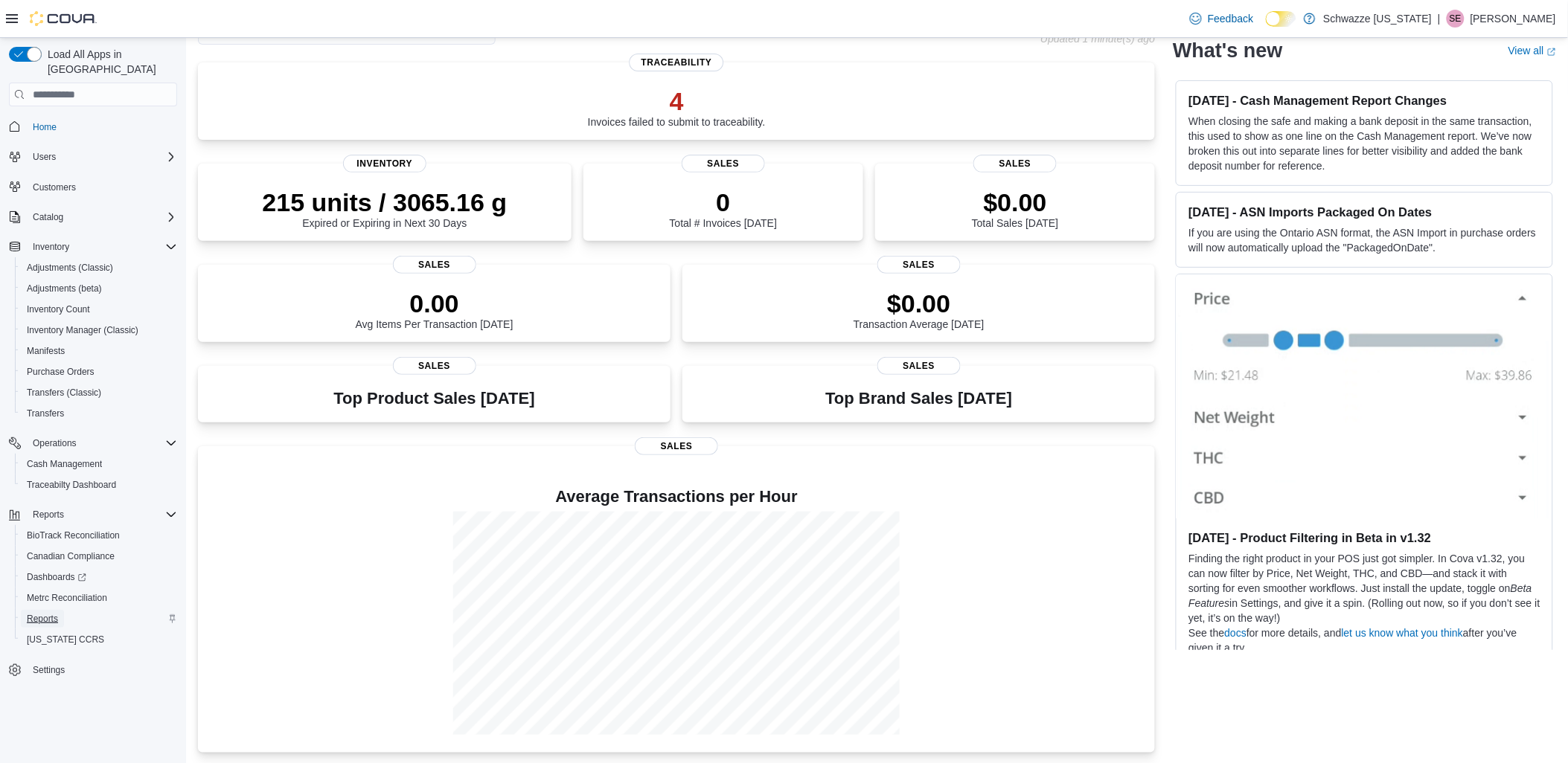
click at [55, 613] on span "Reports" at bounding box center [42, 619] width 31 height 12
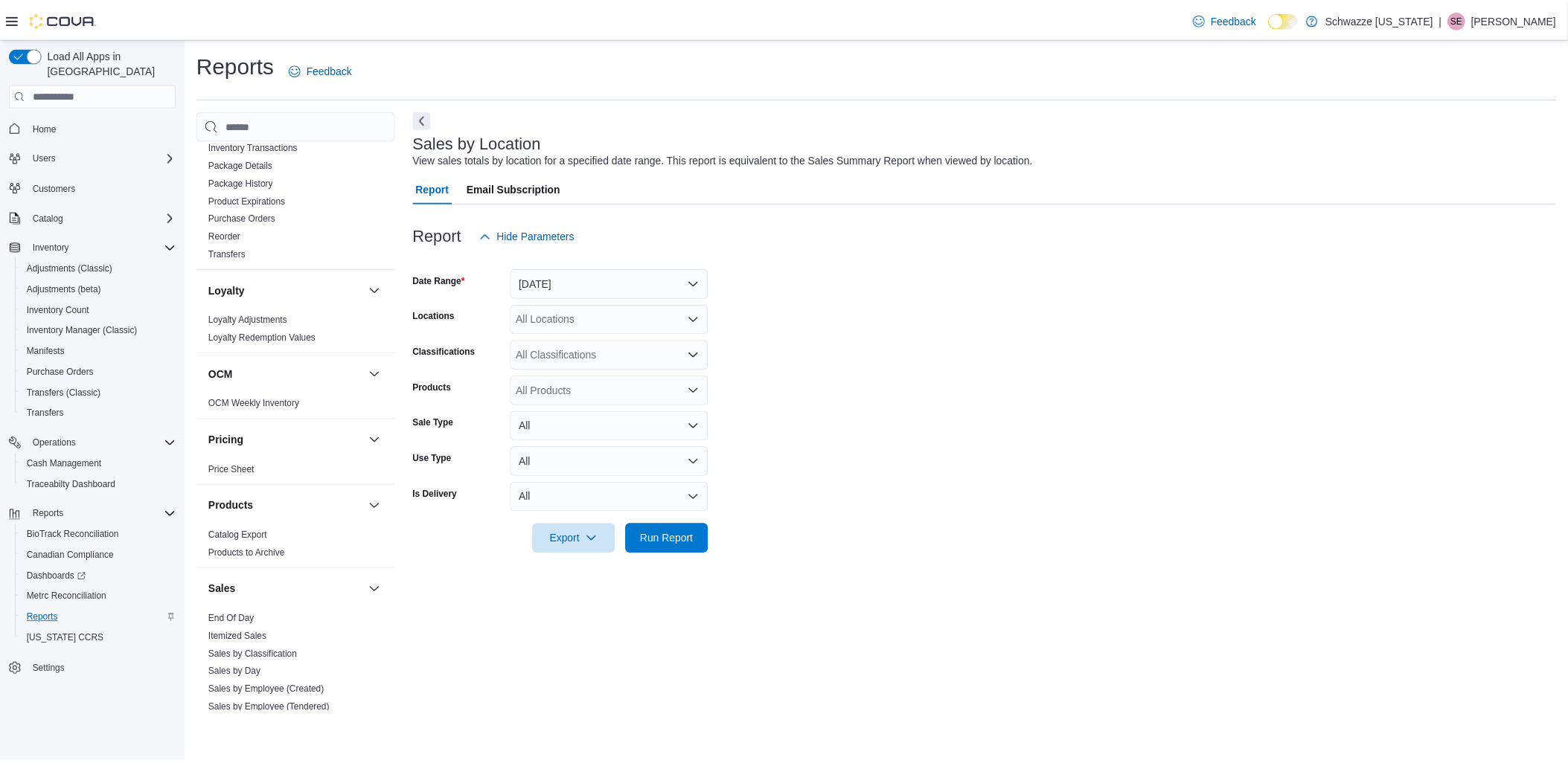
scroll to position [910, 0]
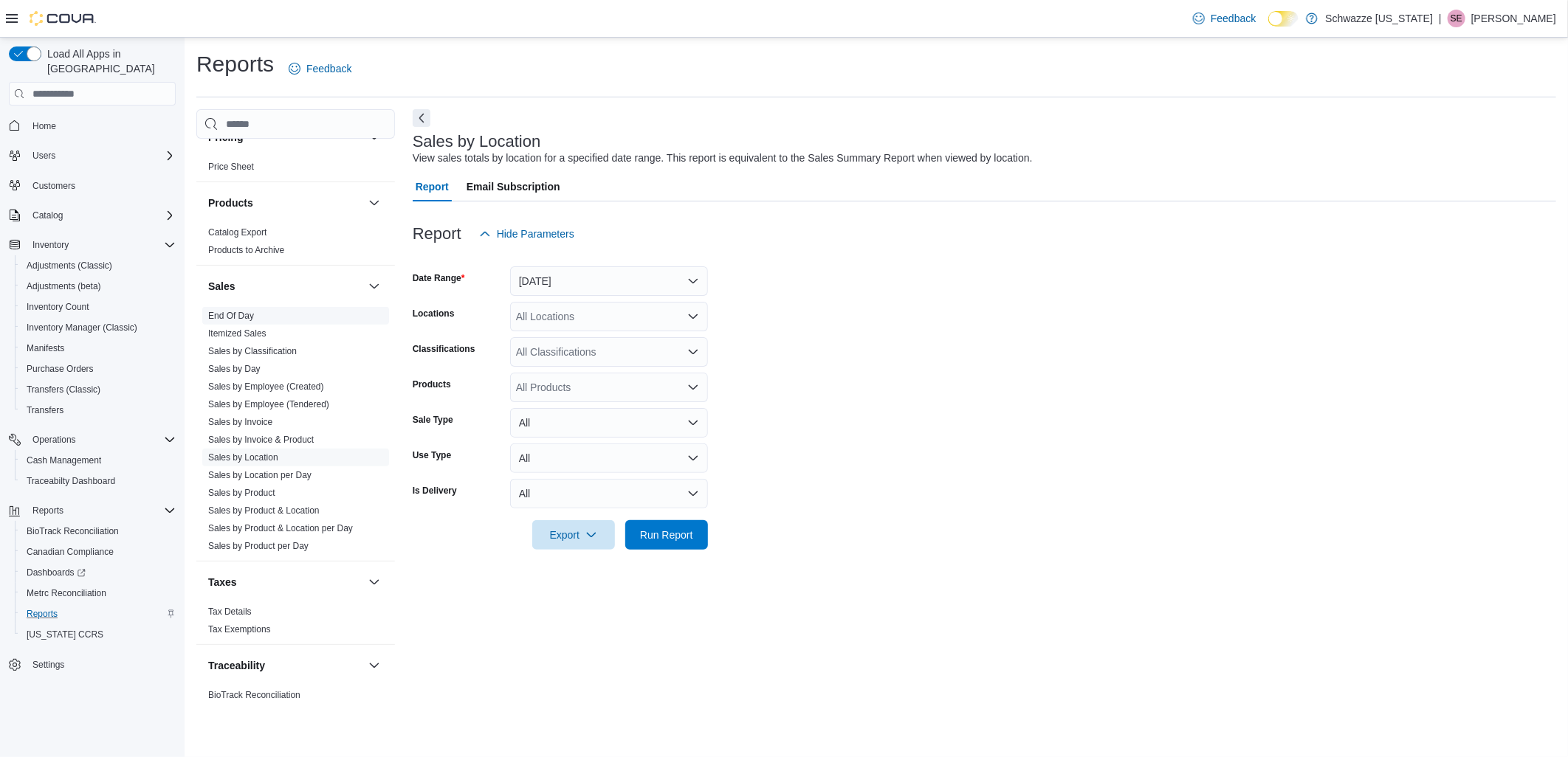
click at [237, 312] on link "End Of Day" at bounding box center [230, 315] width 46 height 10
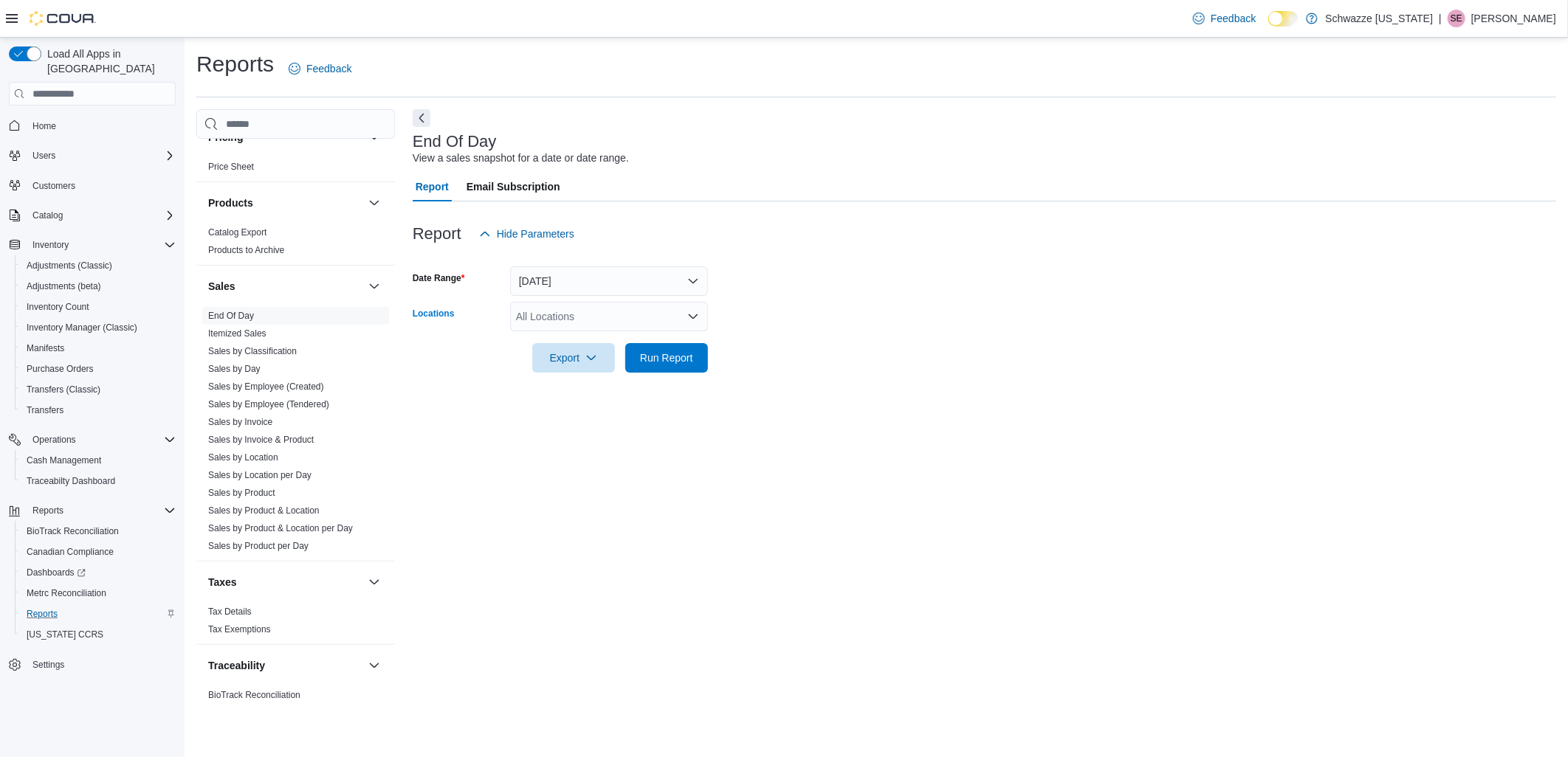
drag, startPoint x: 603, startPoint y: 315, endPoint x: 588, endPoint y: 308, distance: 16.6
click at [601, 315] on div "All Locations" at bounding box center [609, 316] width 198 height 29
click at [585, 288] on button "Today" at bounding box center [609, 281] width 198 height 29
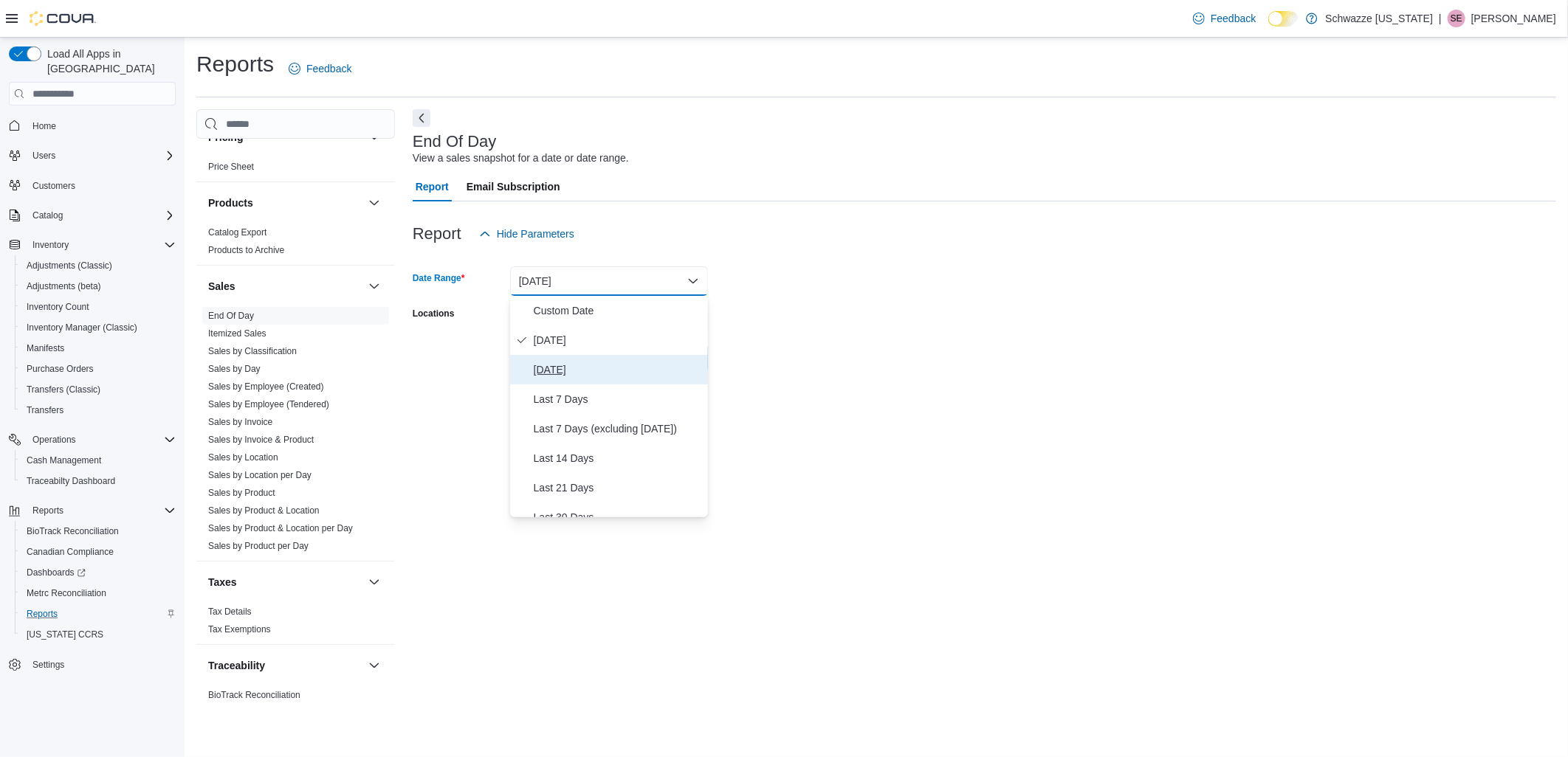
drag, startPoint x: 563, startPoint y: 369, endPoint x: 583, endPoint y: 330, distance: 43.8
click at [562, 367] on span "Yesterday" at bounding box center [618, 370] width 169 height 18
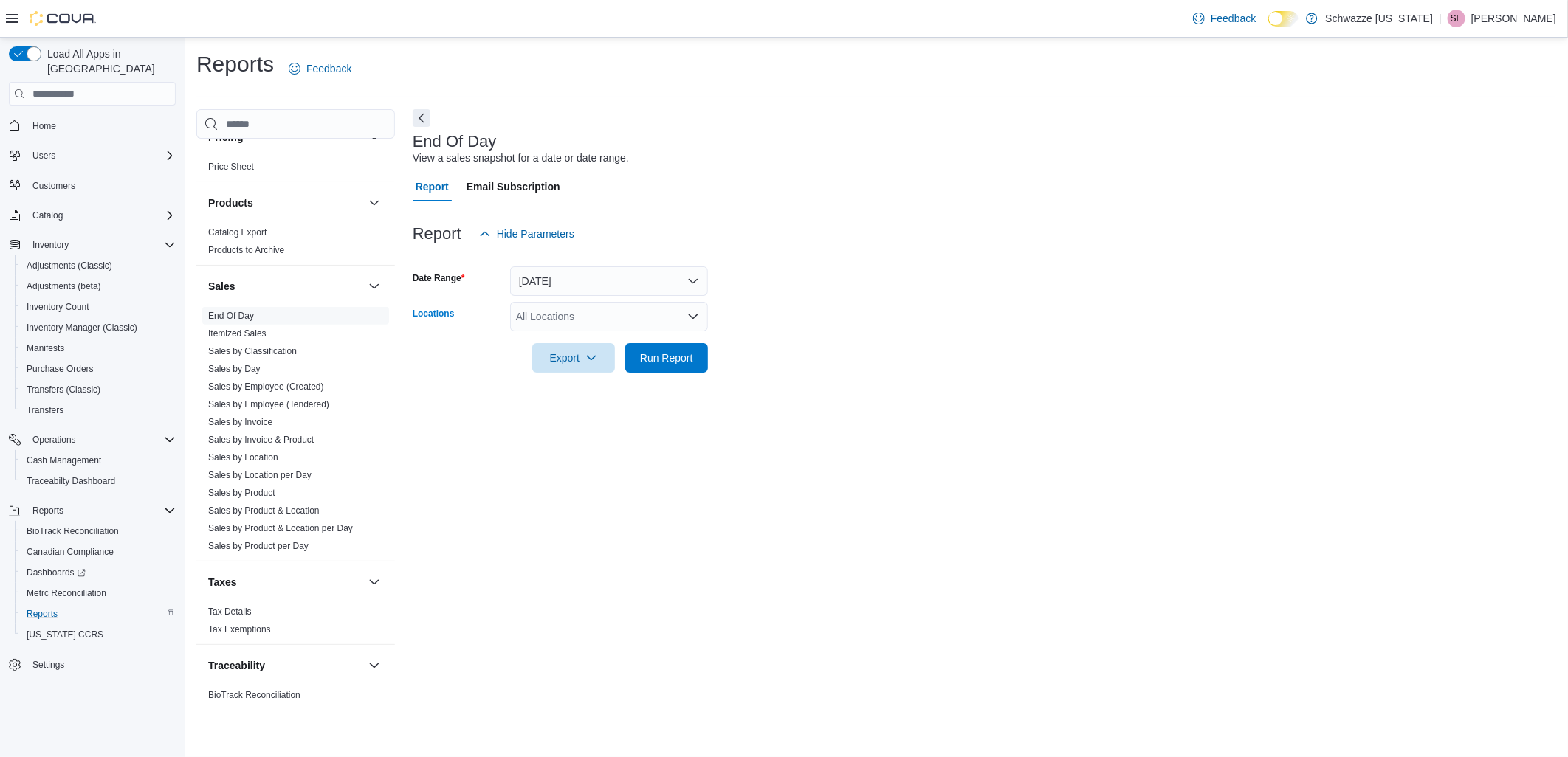
click at [593, 313] on div "All Locations" at bounding box center [609, 316] width 198 height 29
type input "***"
drag, startPoint x: 679, startPoint y: 339, endPoint x: 740, endPoint y: 353, distance: 62.6
click at [679, 338] on div "SB - [GEOGRAPHIC_DATA][PERSON_NAME]" at bounding box center [608, 341] width 180 height 15
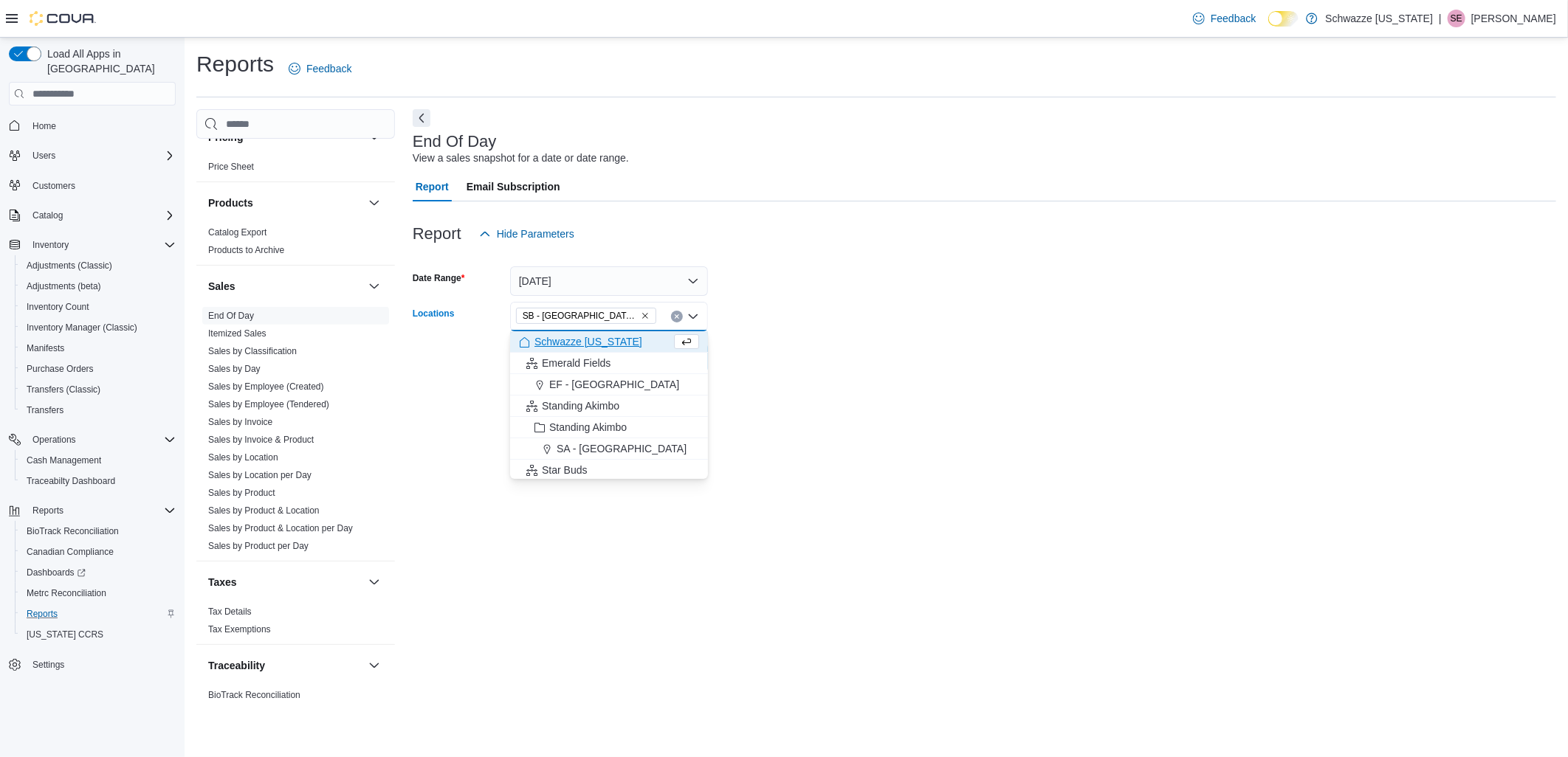
drag, startPoint x: 798, startPoint y: 347, endPoint x: 768, endPoint y: 349, distance: 30.1
click at [776, 349] on form "Date Range Yesterday Locations SB - Fort Collins Combo box. Selected. SB - Fort…" at bounding box center [984, 311] width 1144 height 124
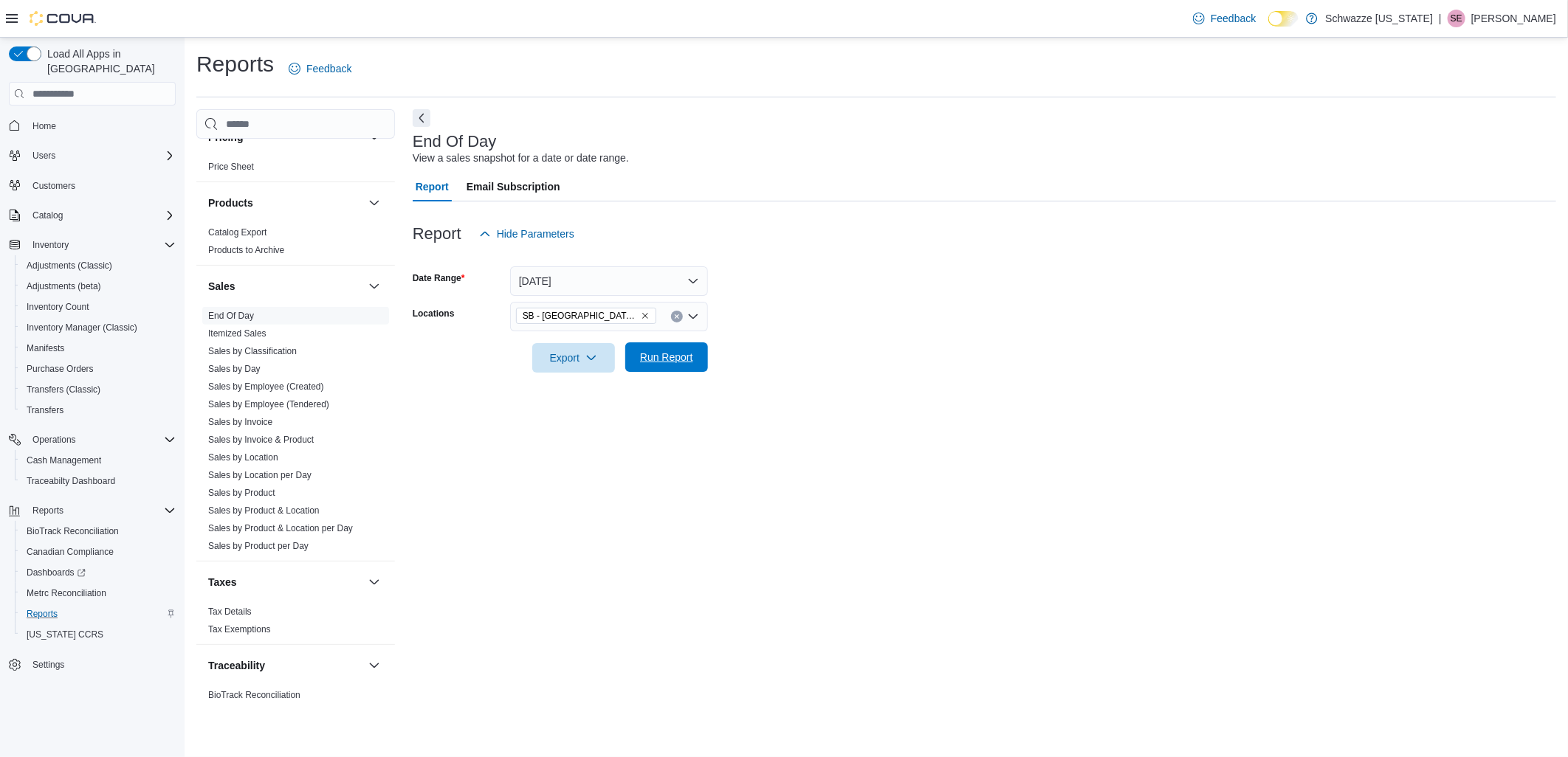
drag, startPoint x: 670, startPoint y: 358, endPoint x: 681, endPoint y: 359, distance: 11.0
click at [672, 358] on span "Run Report" at bounding box center [666, 356] width 53 height 15
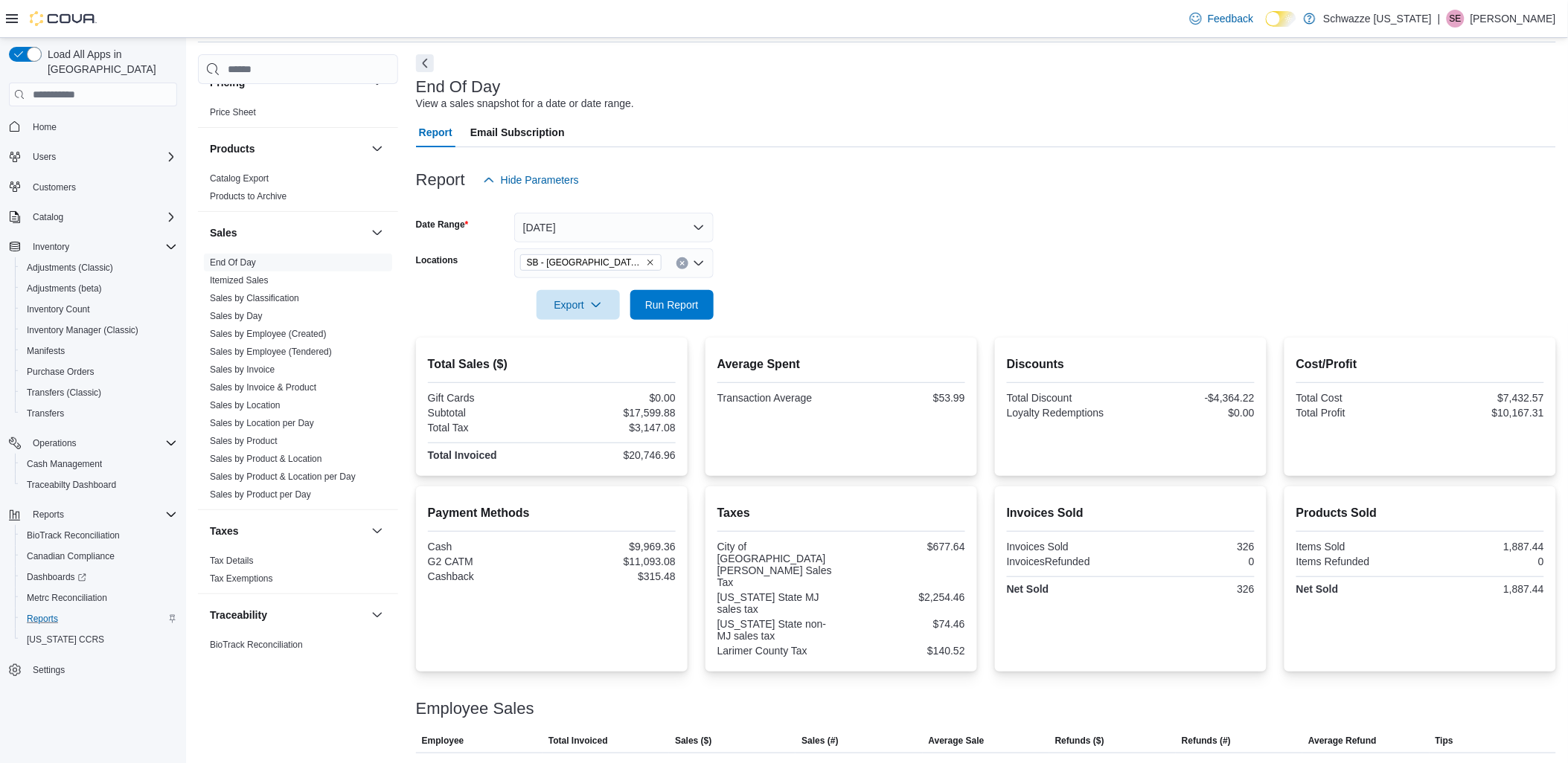
scroll to position [83, 0]
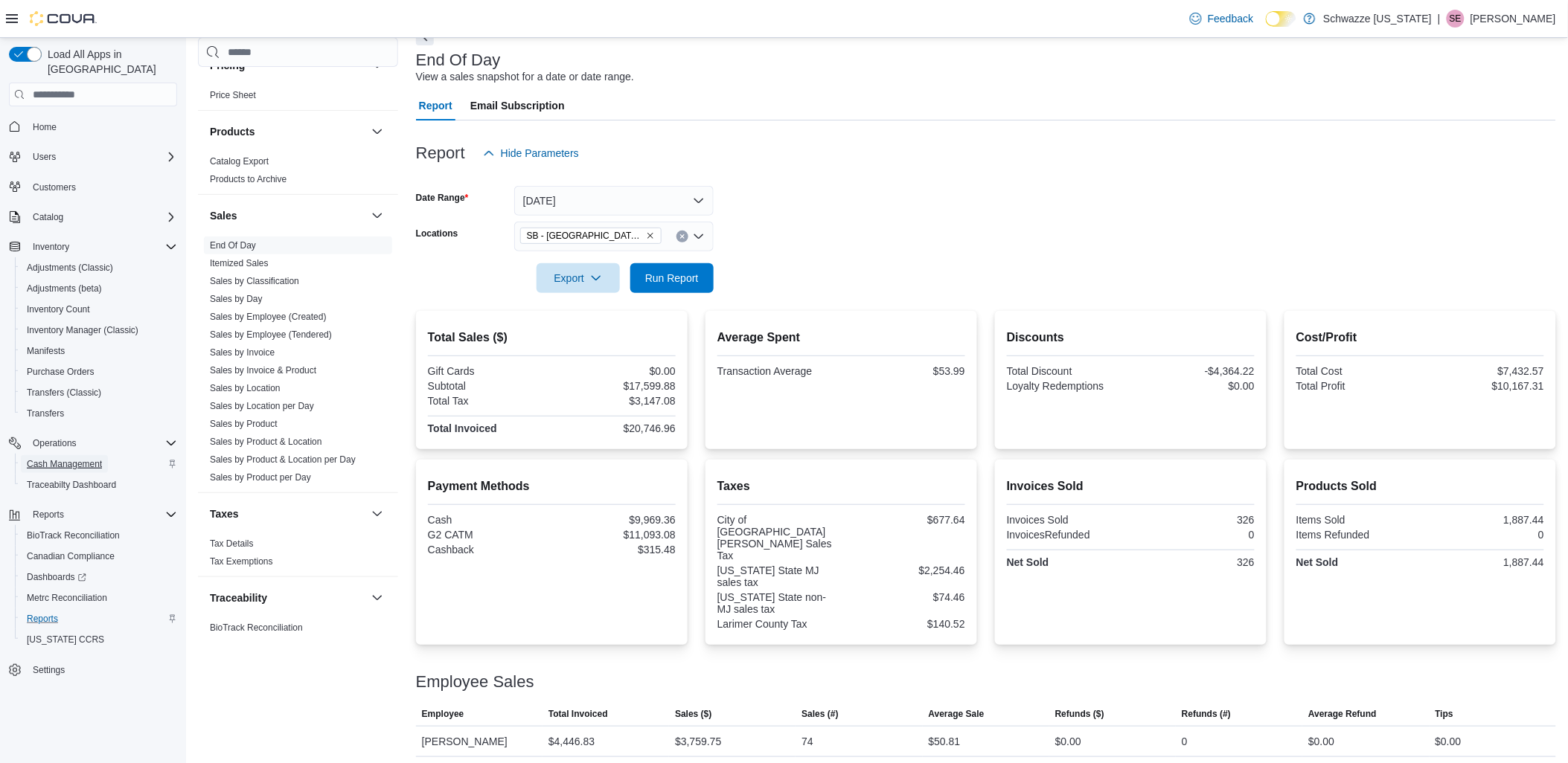
click at [64, 455] on span "Cash Management" at bounding box center [64, 464] width 75 height 18
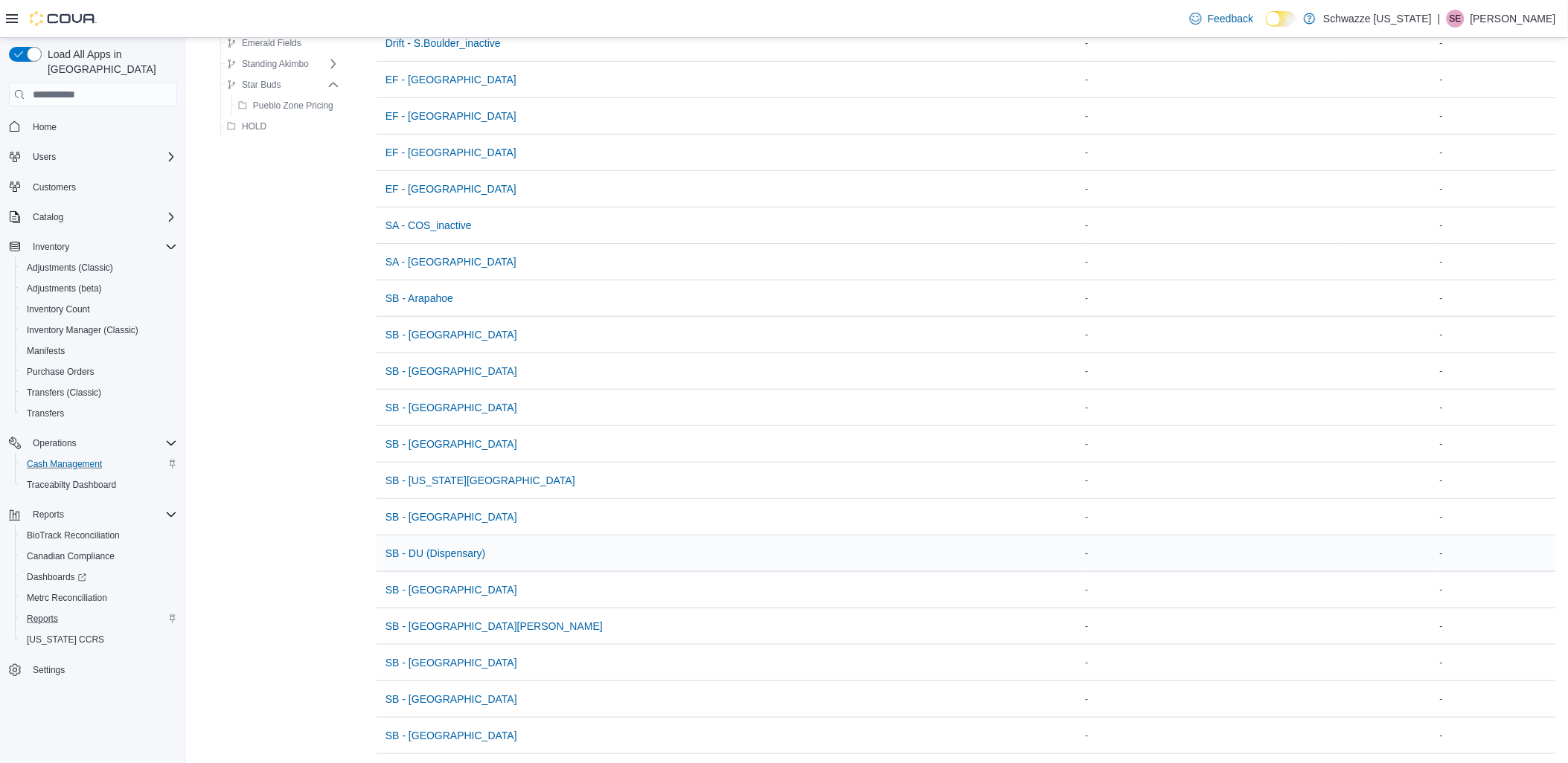
scroll to position [248, 0]
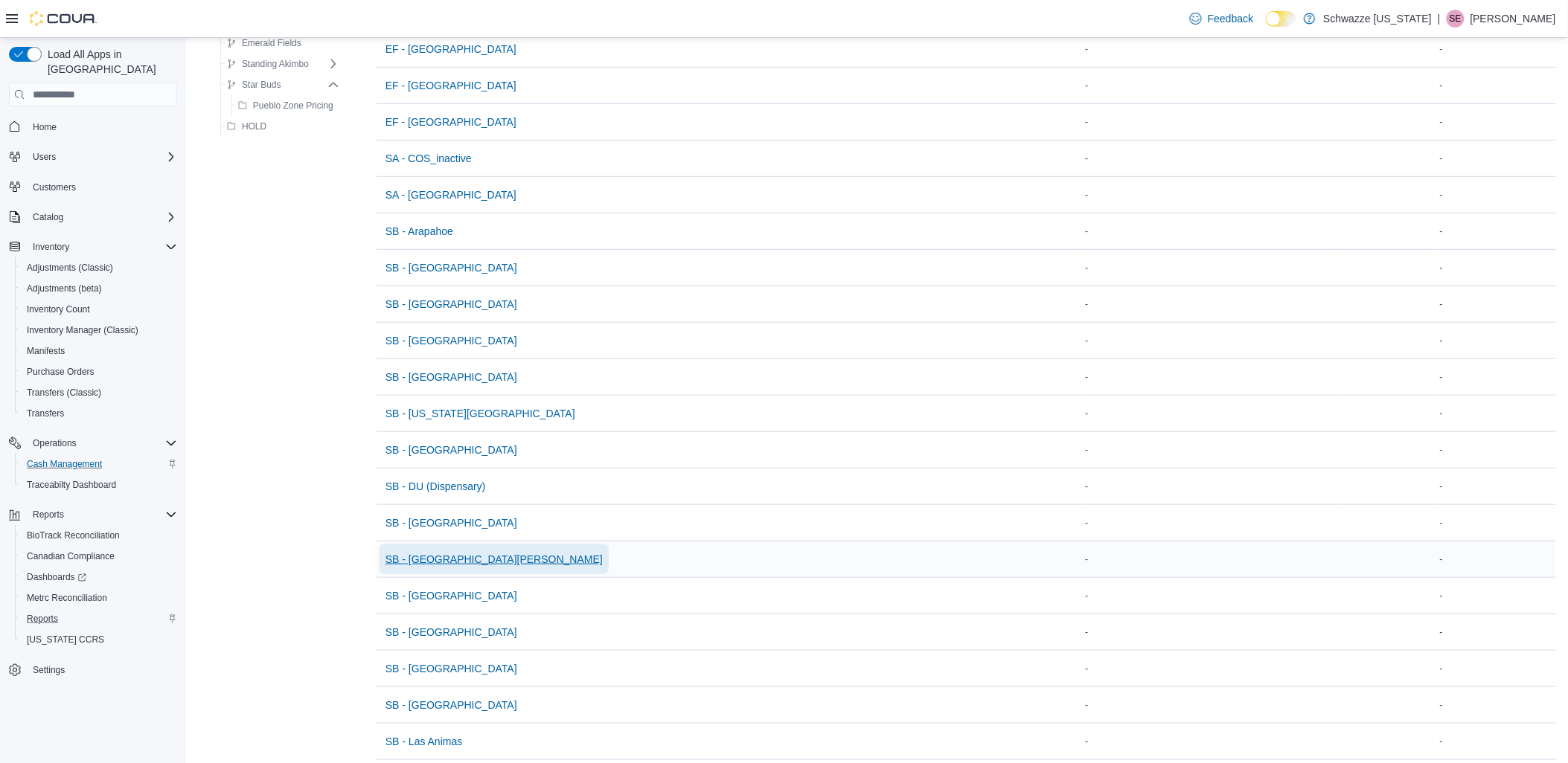
drag, startPoint x: 449, startPoint y: 553, endPoint x: 467, endPoint y: 546, distance: 19.3
click at [448, 553] on span "SB - [GEOGRAPHIC_DATA][PERSON_NAME]" at bounding box center [494, 559] width 218 height 15
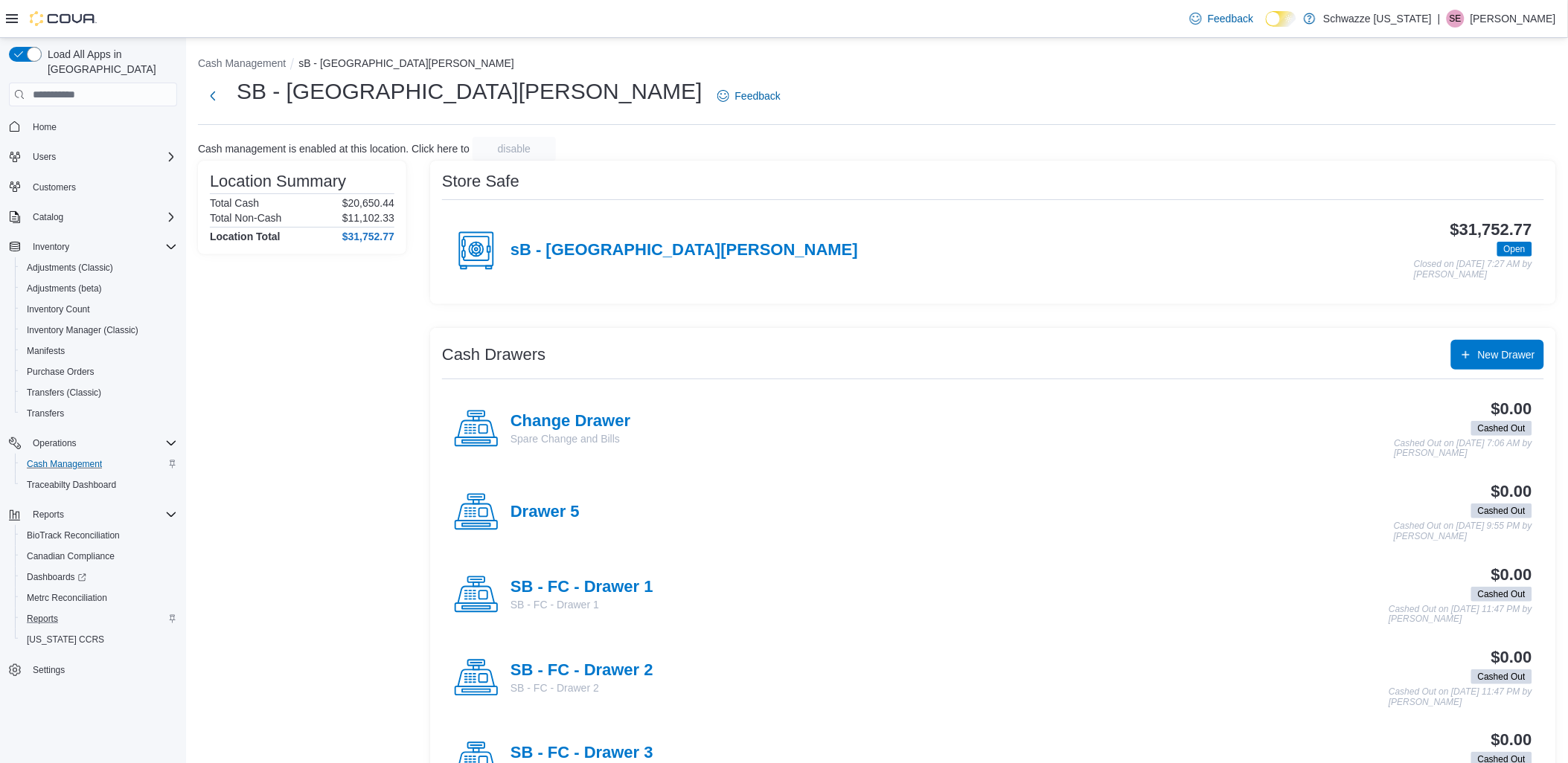
click at [571, 251] on h4 "sB - [GEOGRAPHIC_DATA][PERSON_NAME]" at bounding box center [685, 250] width 348 height 19
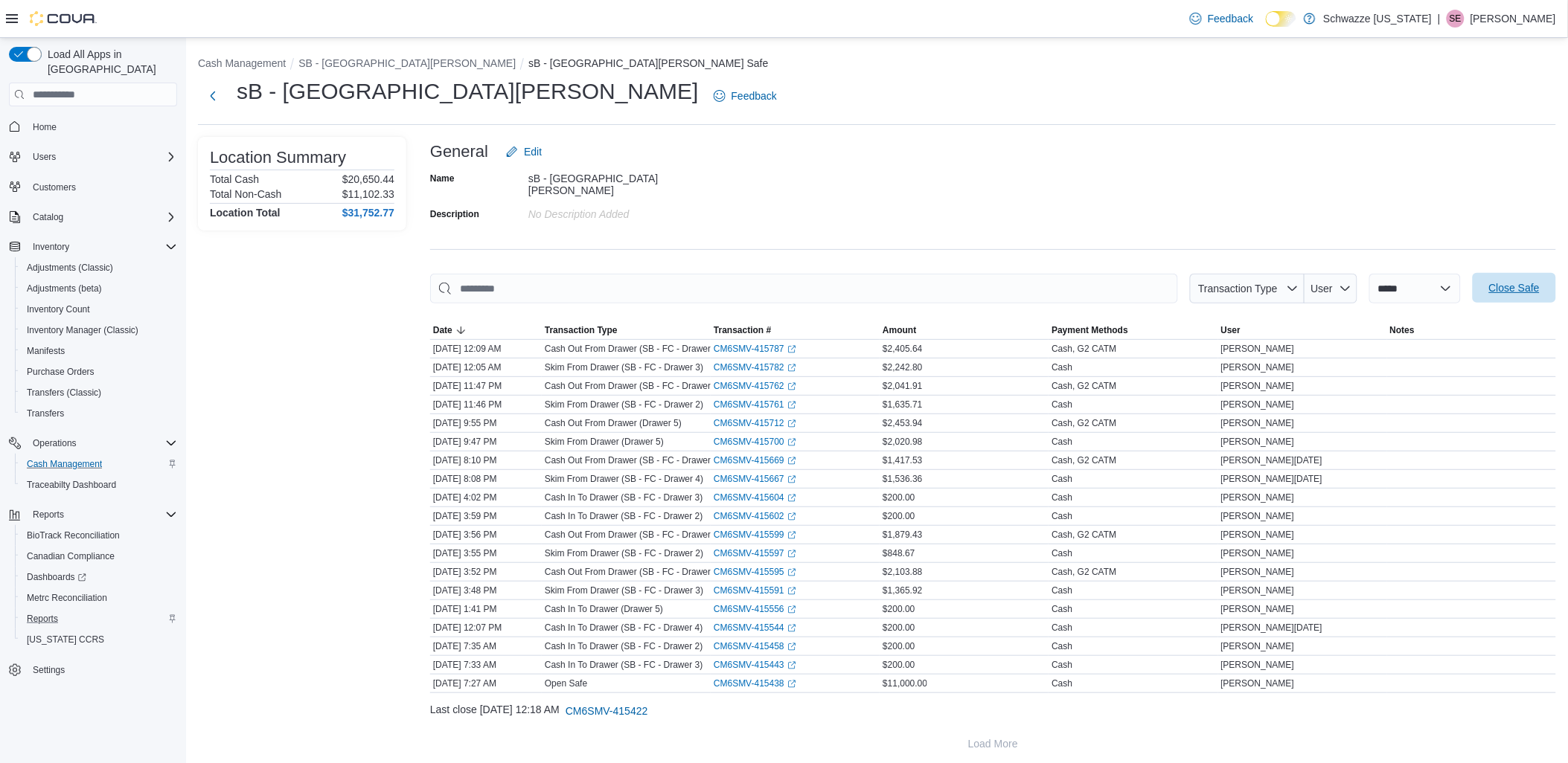
click at [1496, 275] on span "Close Safe" at bounding box center [1515, 288] width 65 height 30
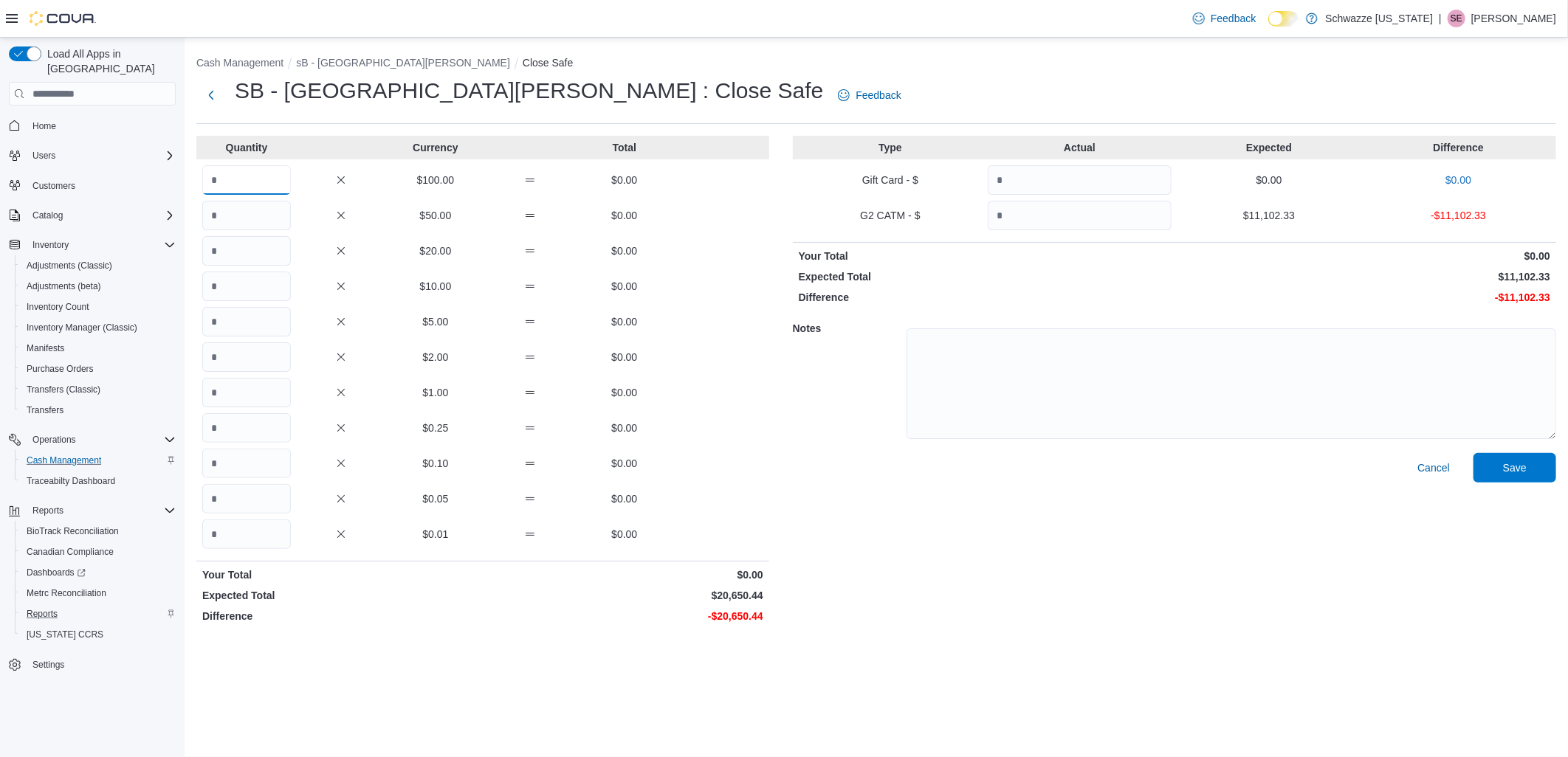
click at [266, 181] on input "Quantity" at bounding box center [247, 180] width 89 height 29
type input "**"
type input "***"
type input "*"
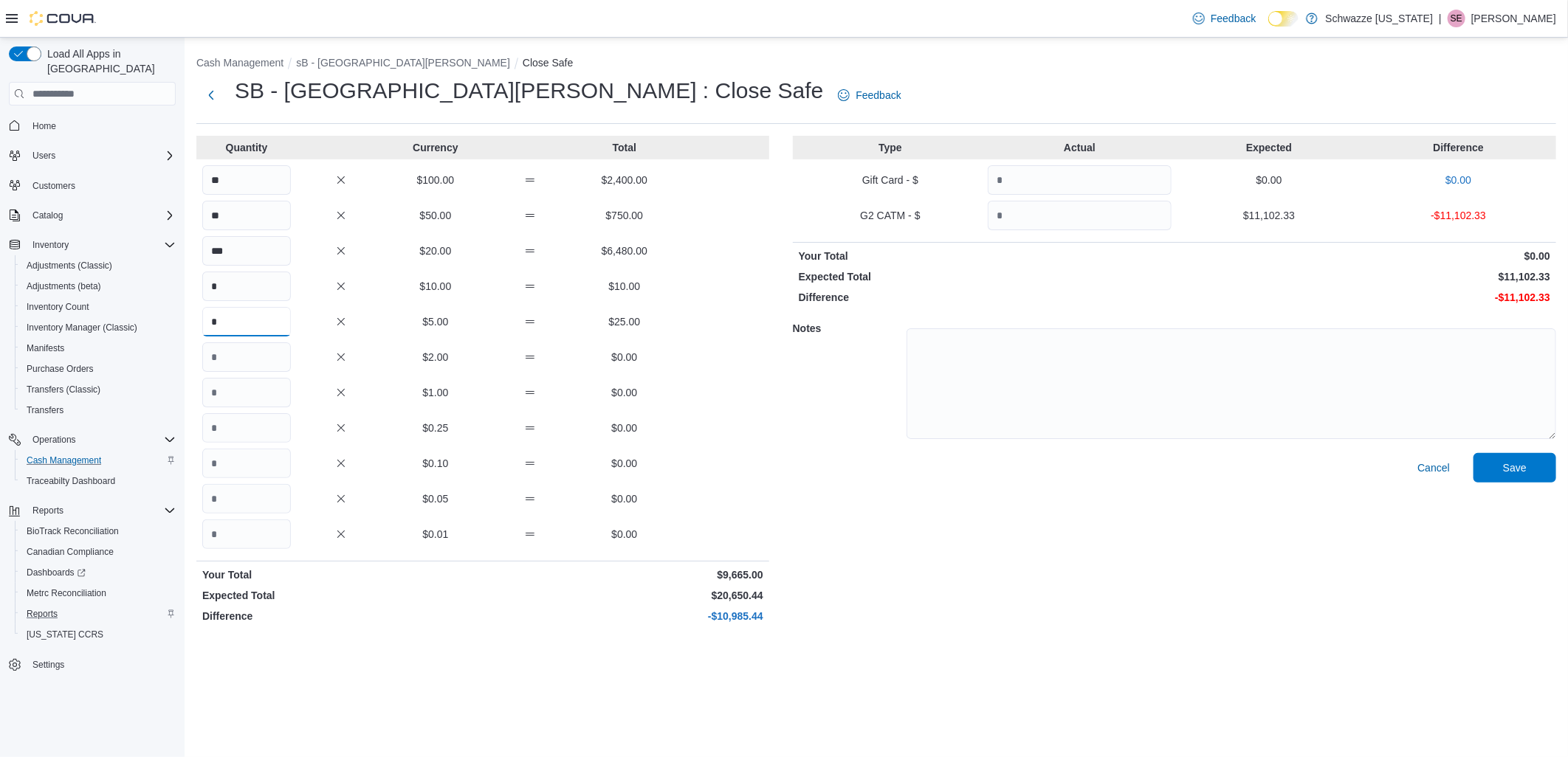
type input "*"
click at [237, 366] on input "*" at bounding box center [247, 357] width 89 height 29
type input "*"
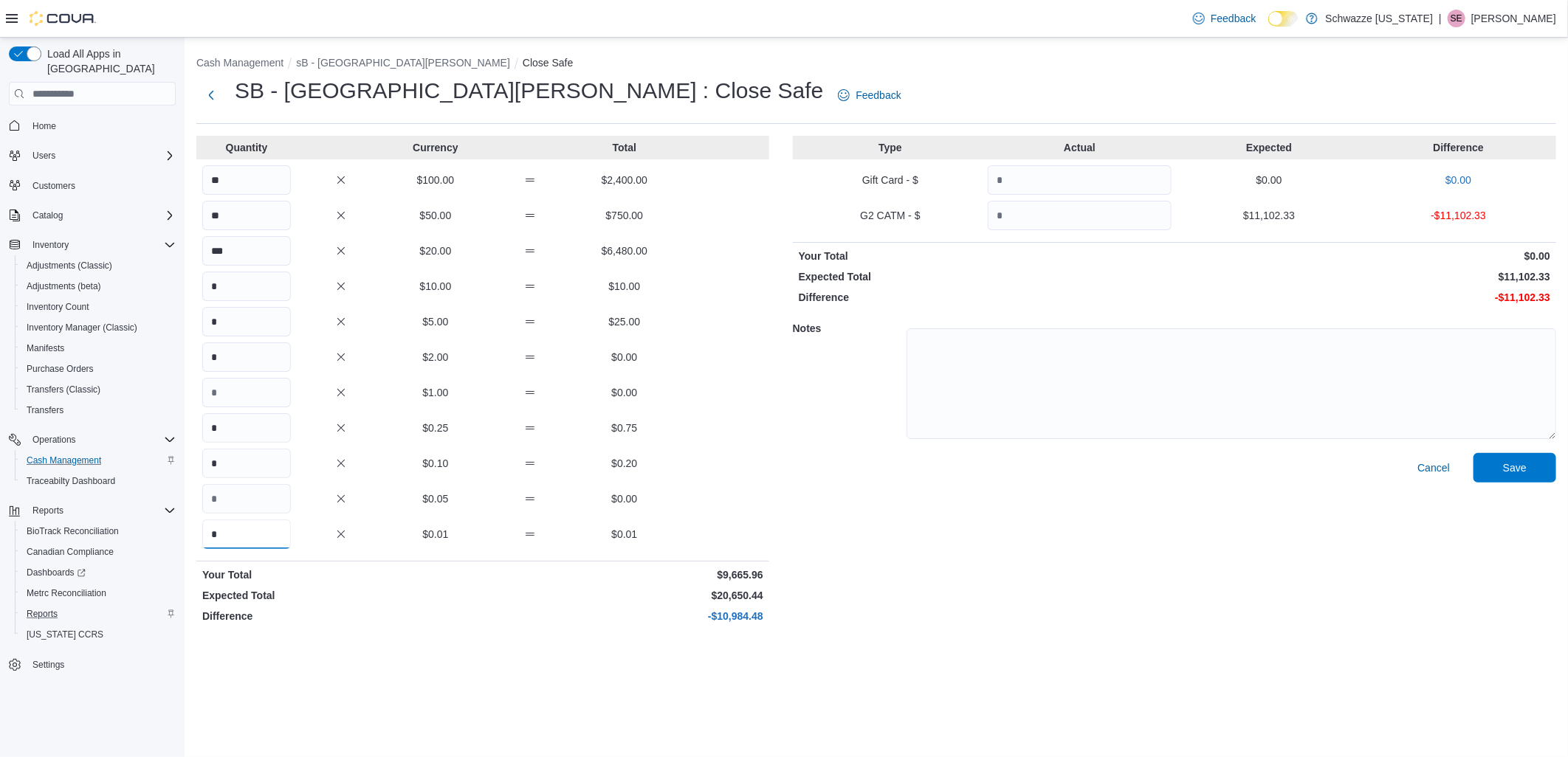
type input "*"
click at [401, 633] on div "Cash Management sB - Fort Collins Close Safe SB - Fort Collins : Close Safe Fee…" at bounding box center [876, 339] width 1383 height 604
click at [215, 183] on input "**" at bounding box center [247, 180] width 89 height 29
type input "***"
click at [540, 664] on div "Cash Management sB - Fort Collins Close Safe SB - Fort Collins : Close Safe Fee…" at bounding box center [876, 397] width 1383 height 720
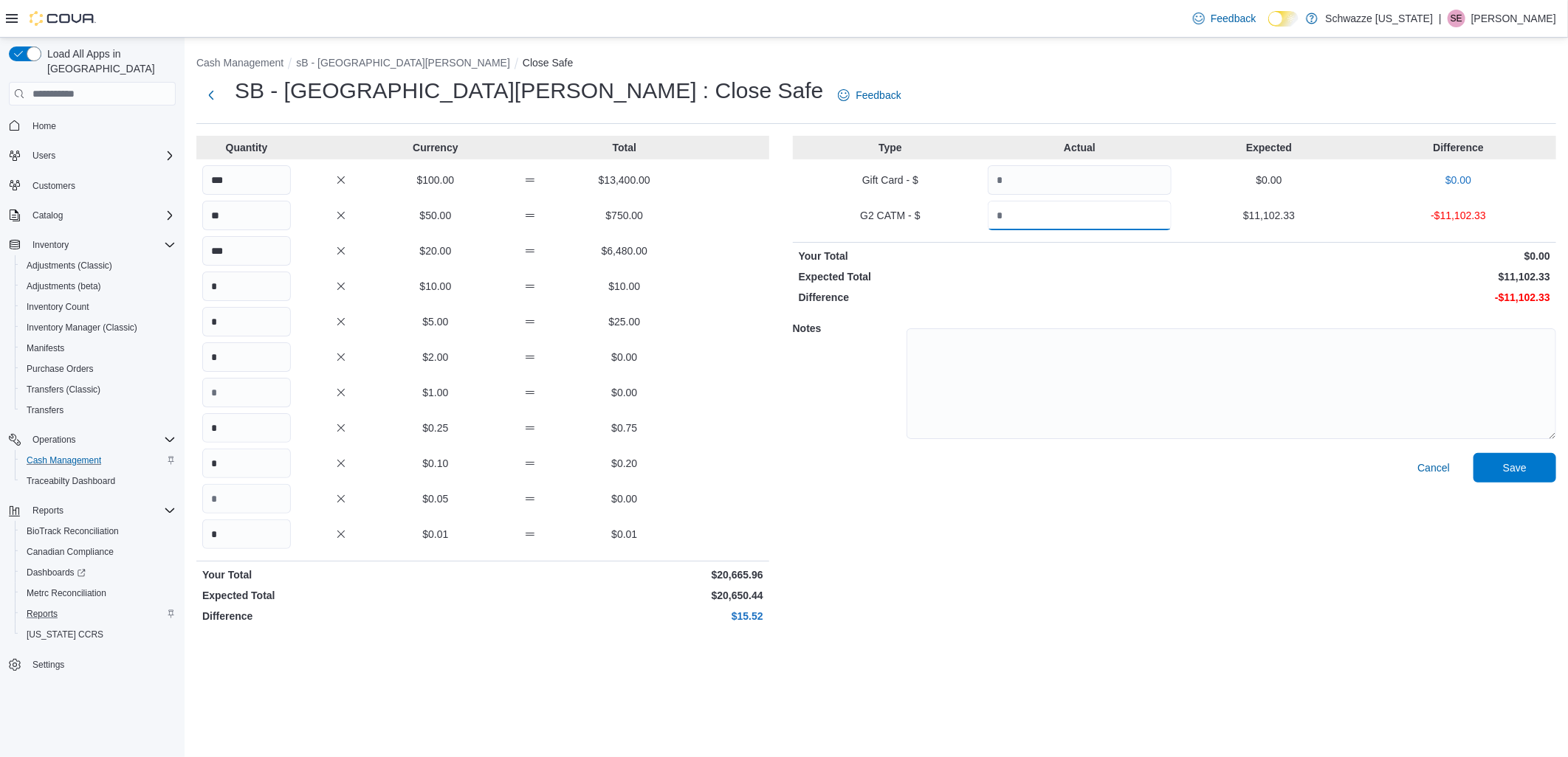
click at [1100, 212] on input "Quantity" at bounding box center [1079, 216] width 184 height 29
type input "********"
click at [1056, 637] on div "Cash Management sB - Fort Collins Close Safe SB - Fort Collins : Close Safe Fee…" at bounding box center [876, 339] width 1383 height 604
click at [1536, 479] on span "Save" at bounding box center [1515, 467] width 65 height 29
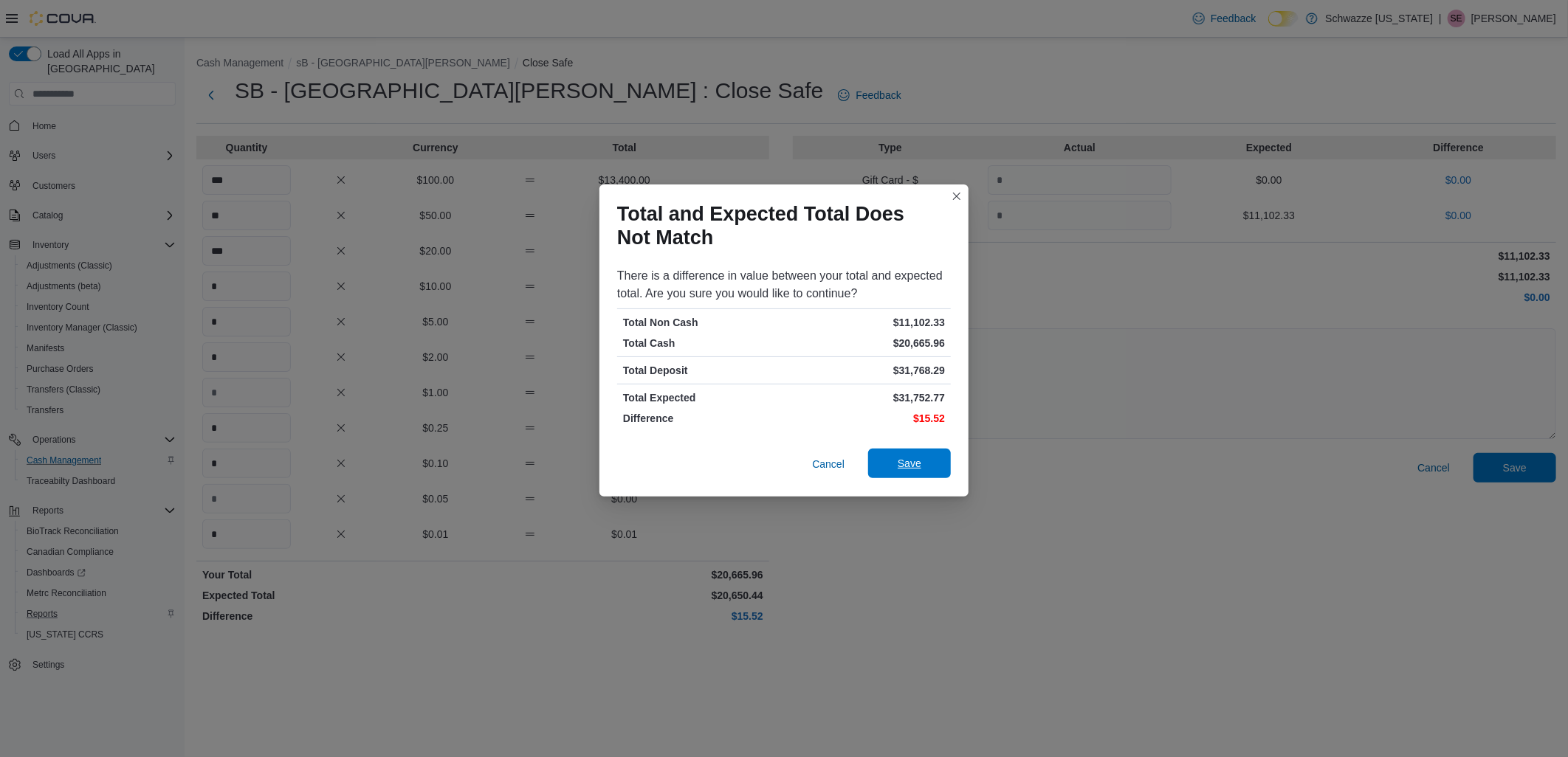
click at [937, 473] on span "Save" at bounding box center [909, 463] width 65 height 29
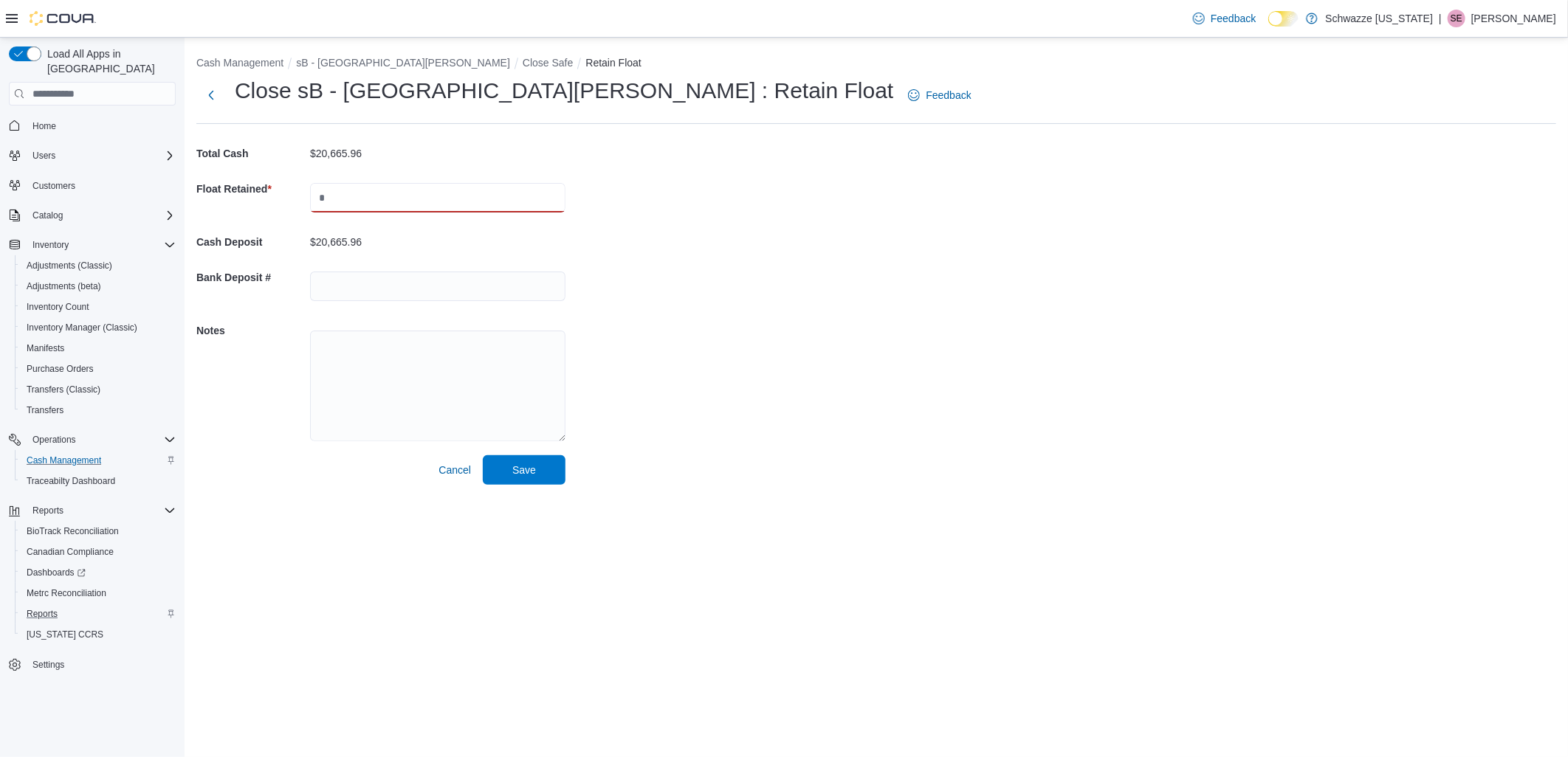
click at [351, 186] on input "text" at bounding box center [438, 198] width 255 height 29
type input "*****"
drag, startPoint x: 852, startPoint y: 170, endPoint x: 744, endPoint y: 211, distance: 115.5
click at [829, 171] on div "Cash Management sB - Fort Collins Close Safe Retain Float Close sB - Fort Colli…" at bounding box center [876, 268] width 1383 height 459
click at [534, 468] on span "Save" at bounding box center [523, 469] width 24 height 15
